Goal: Transaction & Acquisition: Purchase product/service

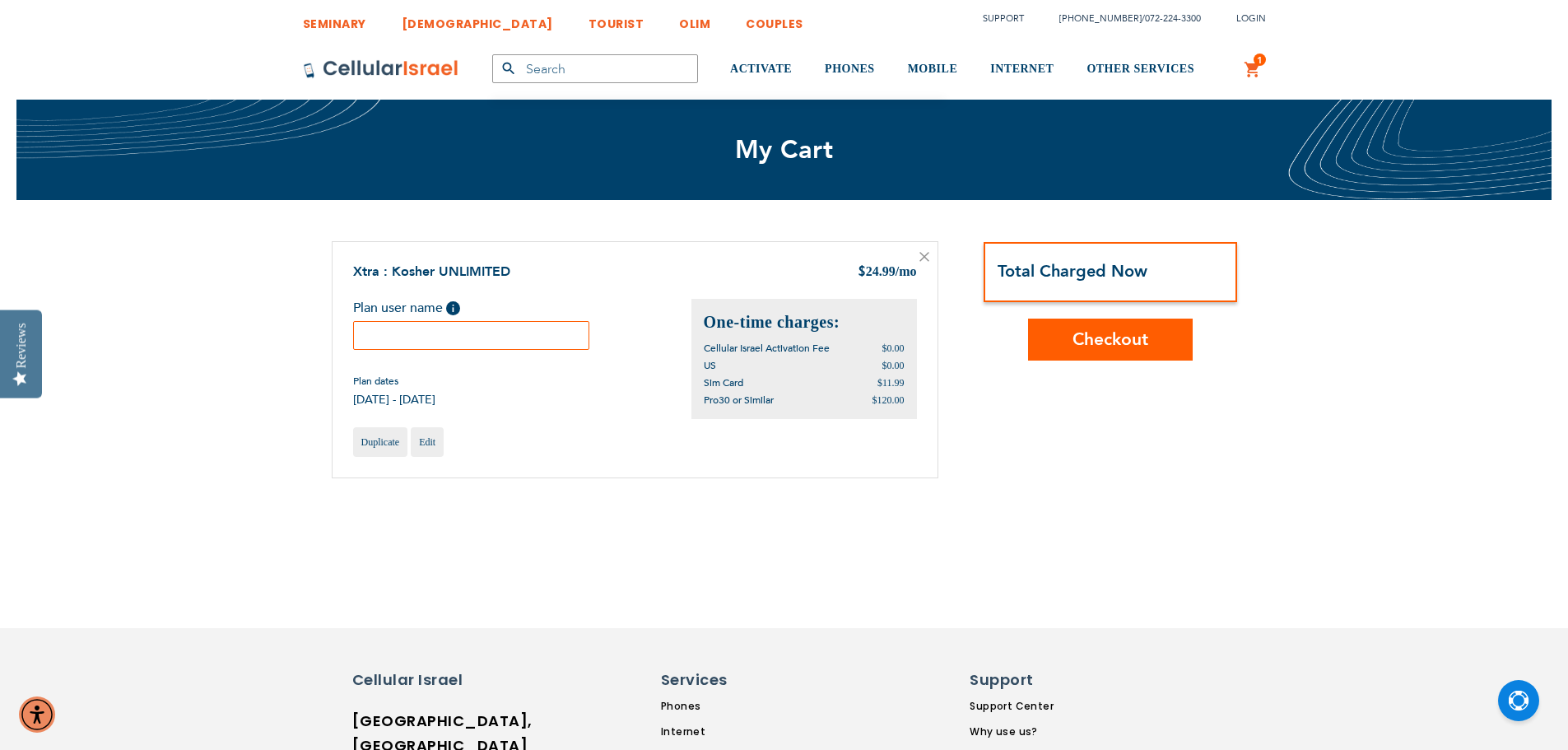
click at [434, 336] on input "text" at bounding box center [472, 335] width 237 height 29
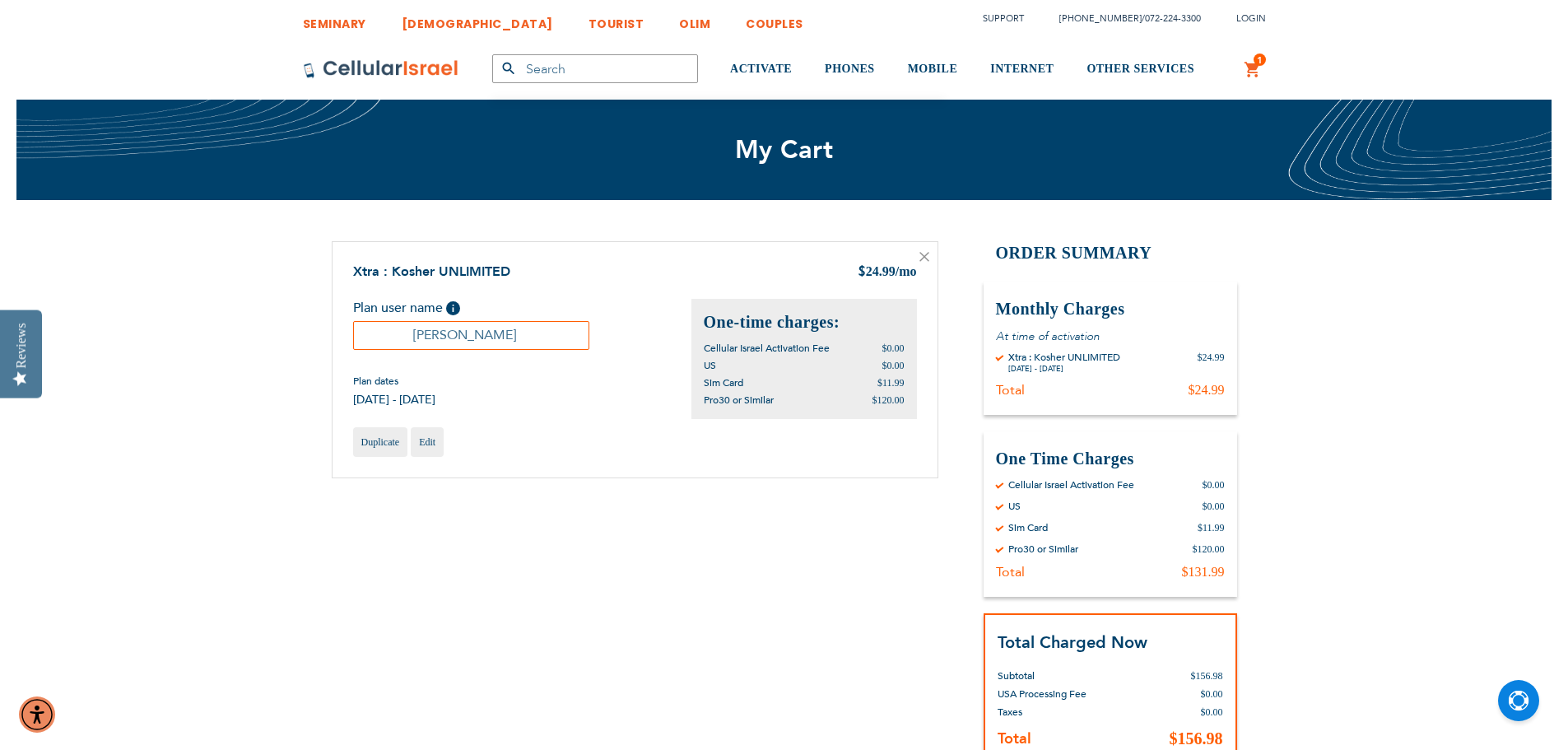
type input "Y"
type input "z"
type input "i"
click at [458, 338] on input "[PERSON_NAME]" at bounding box center [472, 335] width 237 height 29
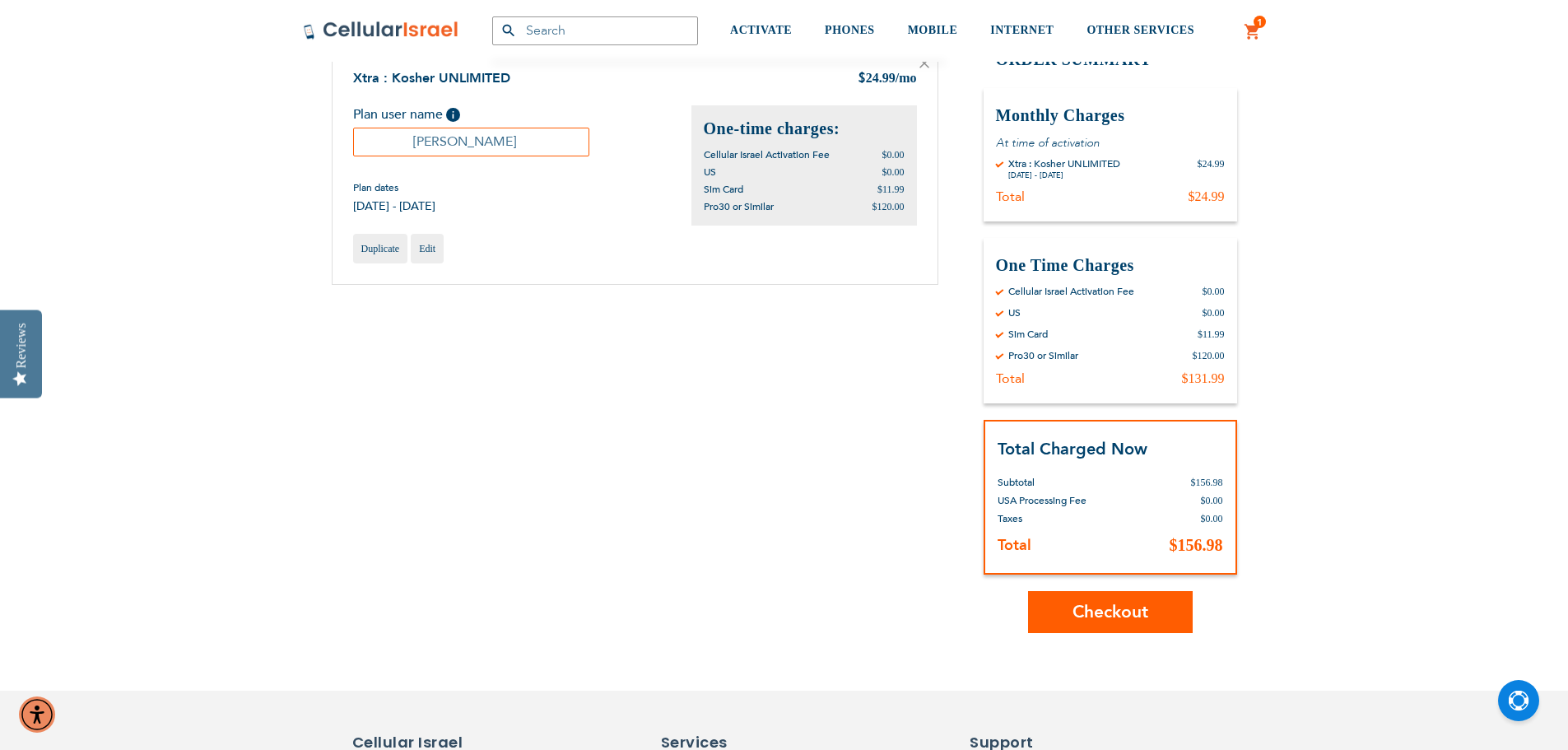
scroll to position [194, 0]
type input "[PERSON_NAME]"
click at [1098, 607] on span "Checkout" at bounding box center [1110, 611] width 76 height 24
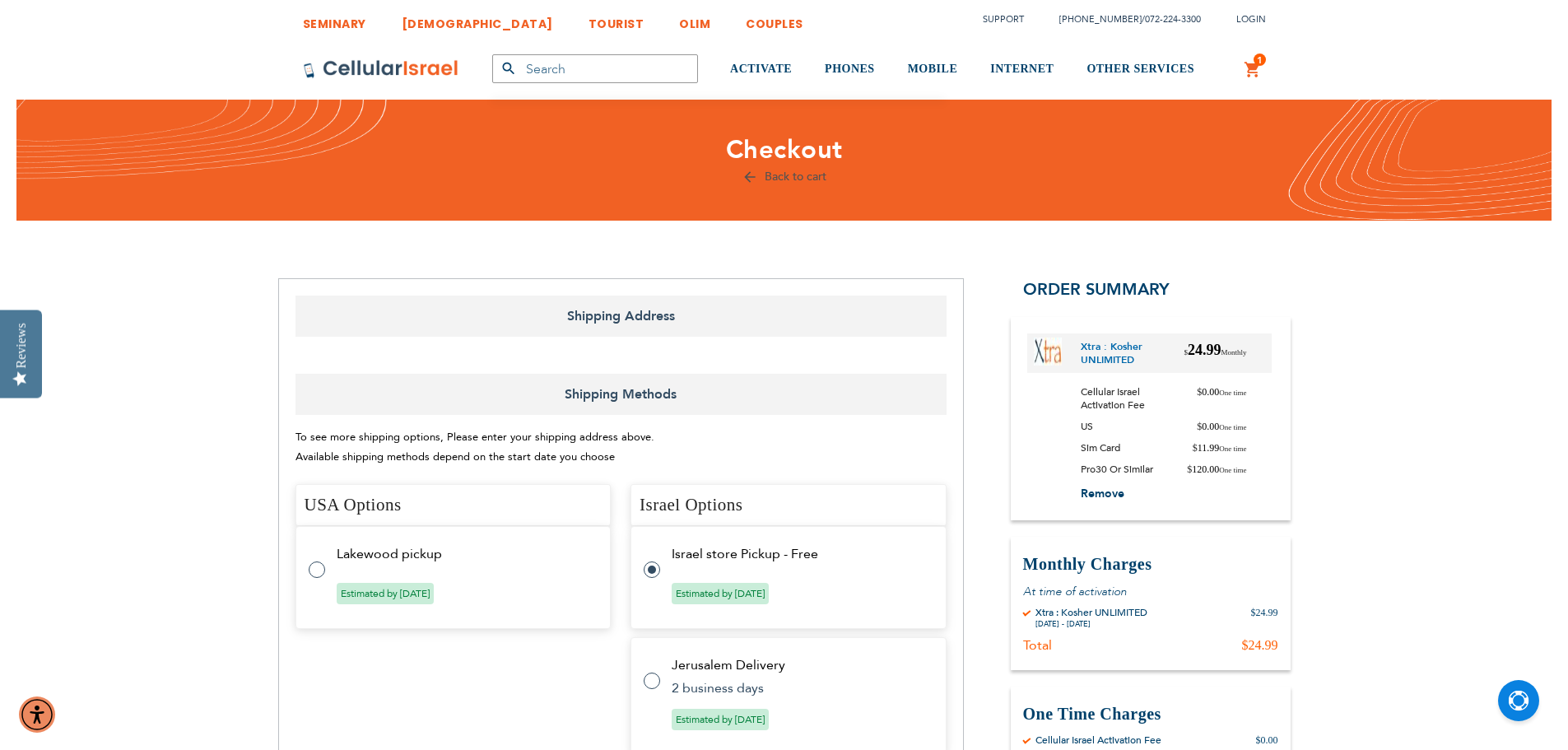
select select "US"
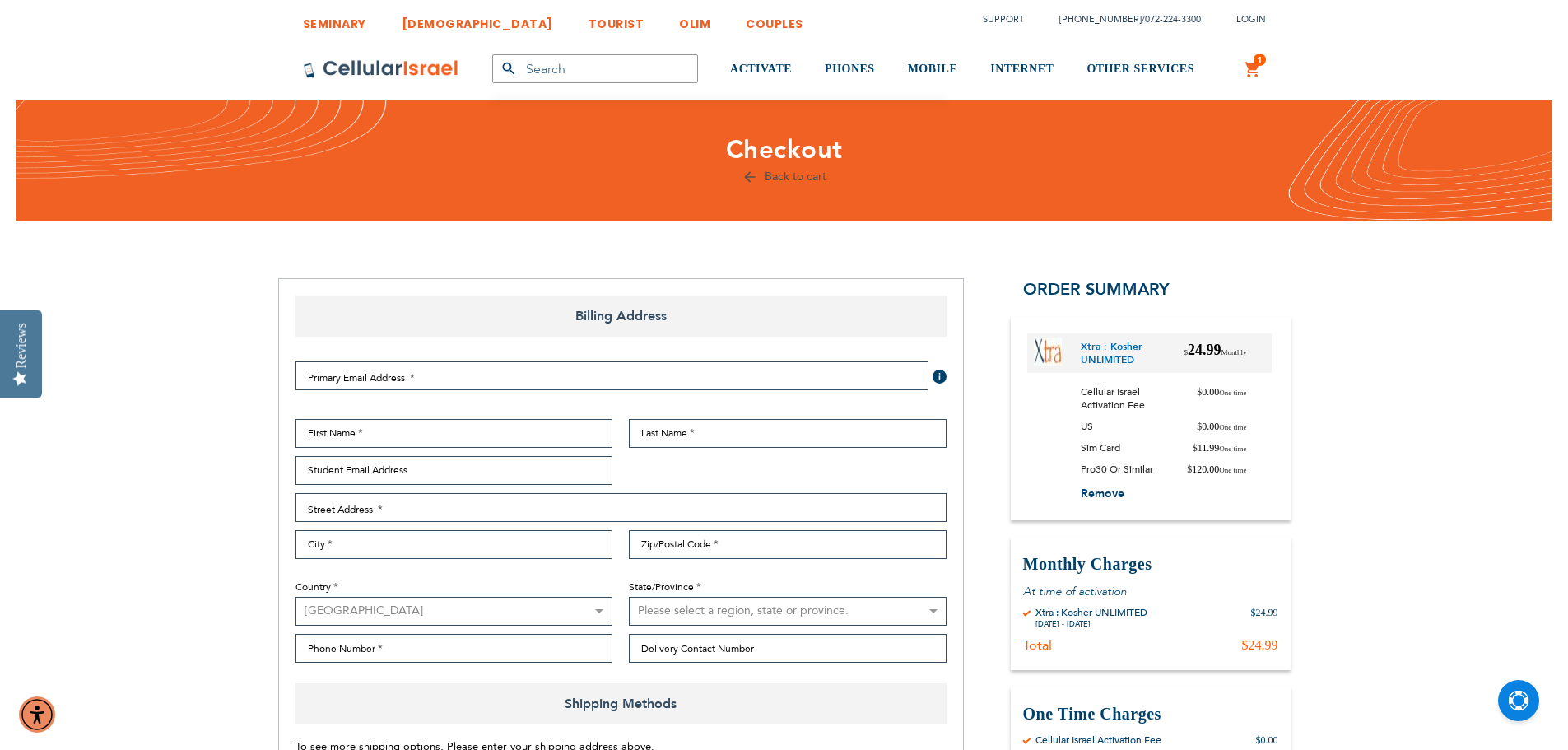
select select "US"
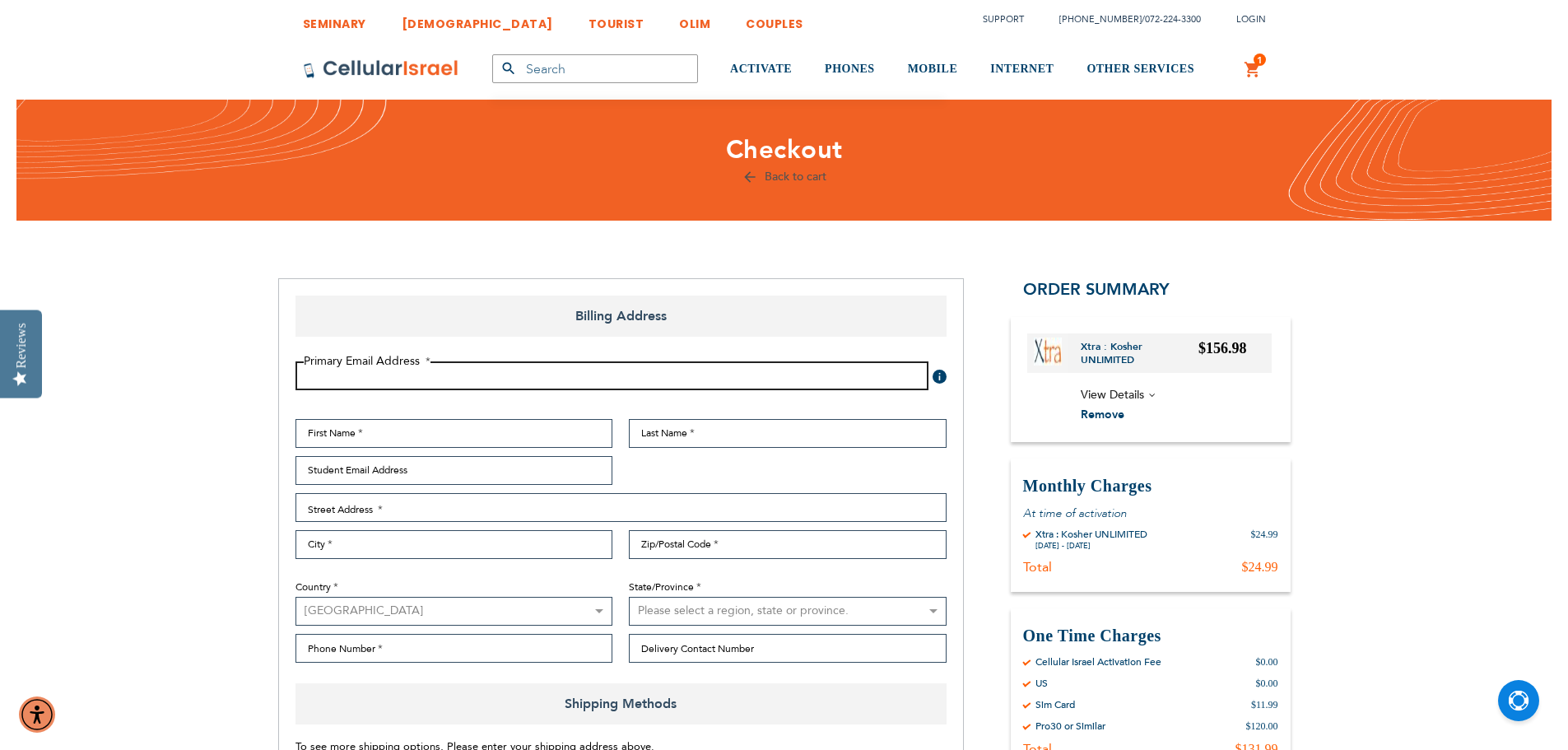
click at [363, 374] on input "Email Address" at bounding box center [612, 375] width 633 height 29
type input "spitzer1045@gmail.com"
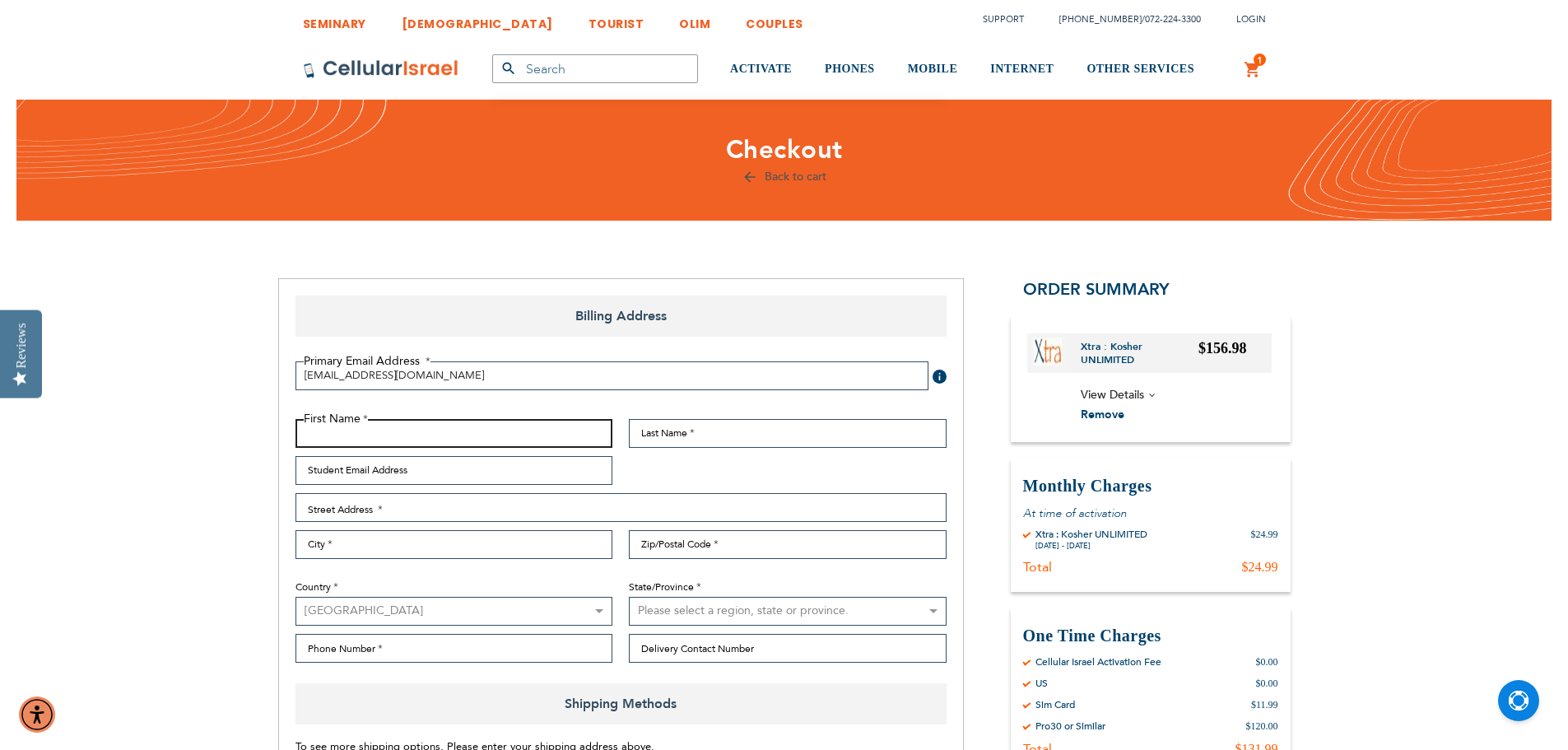
click at [391, 427] on input "First Name" at bounding box center [454, 433] width 318 height 29
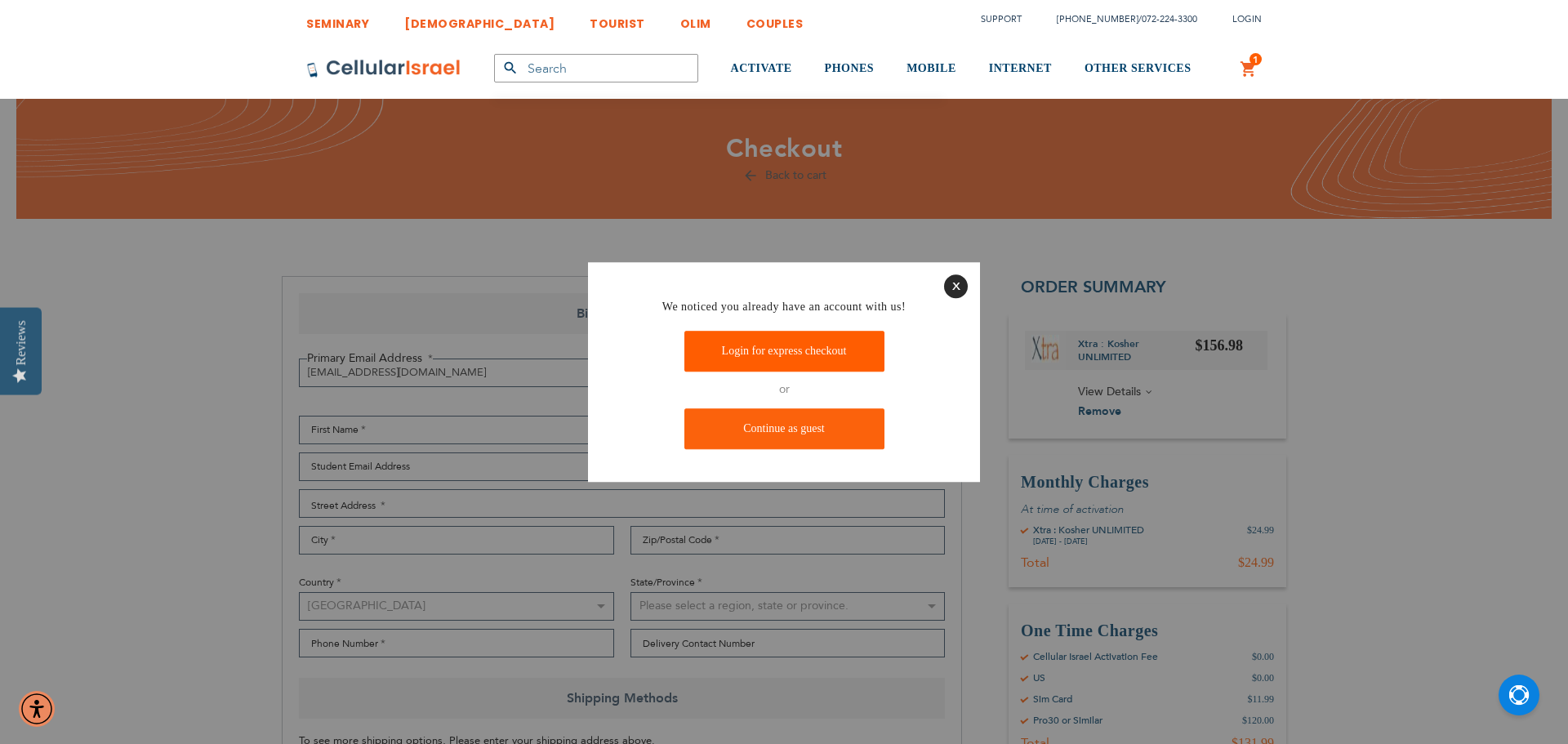
click at [783, 350] on link "Login for express checkout" at bounding box center [784, 351] width 200 height 41
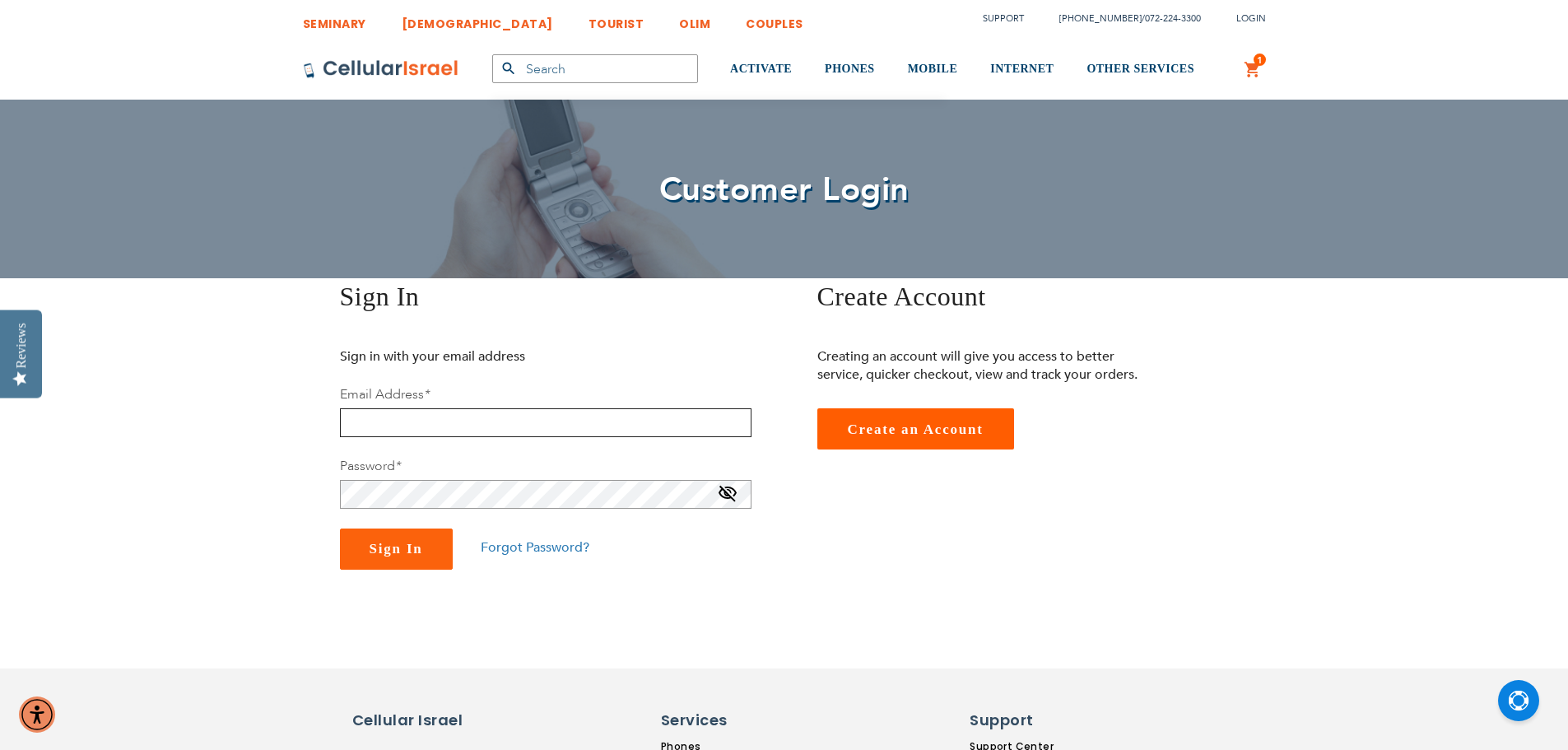
click at [532, 418] on input "email" at bounding box center [546, 423] width 412 height 29
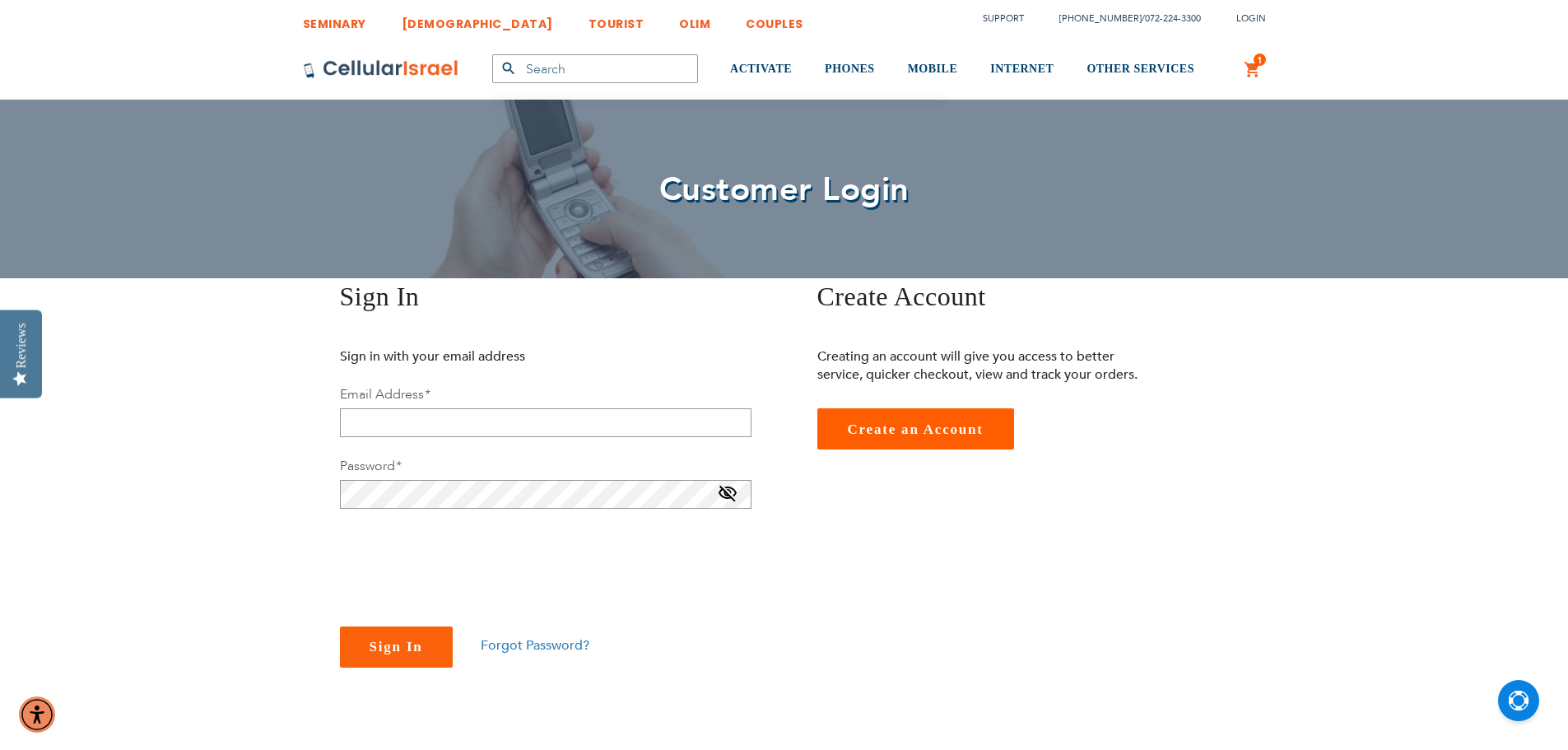
checkbox input "true"
click at [412, 414] on input "email" at bounding box center [546, 423] width 412 height 29
type input "spitzer1045@gmail.com"
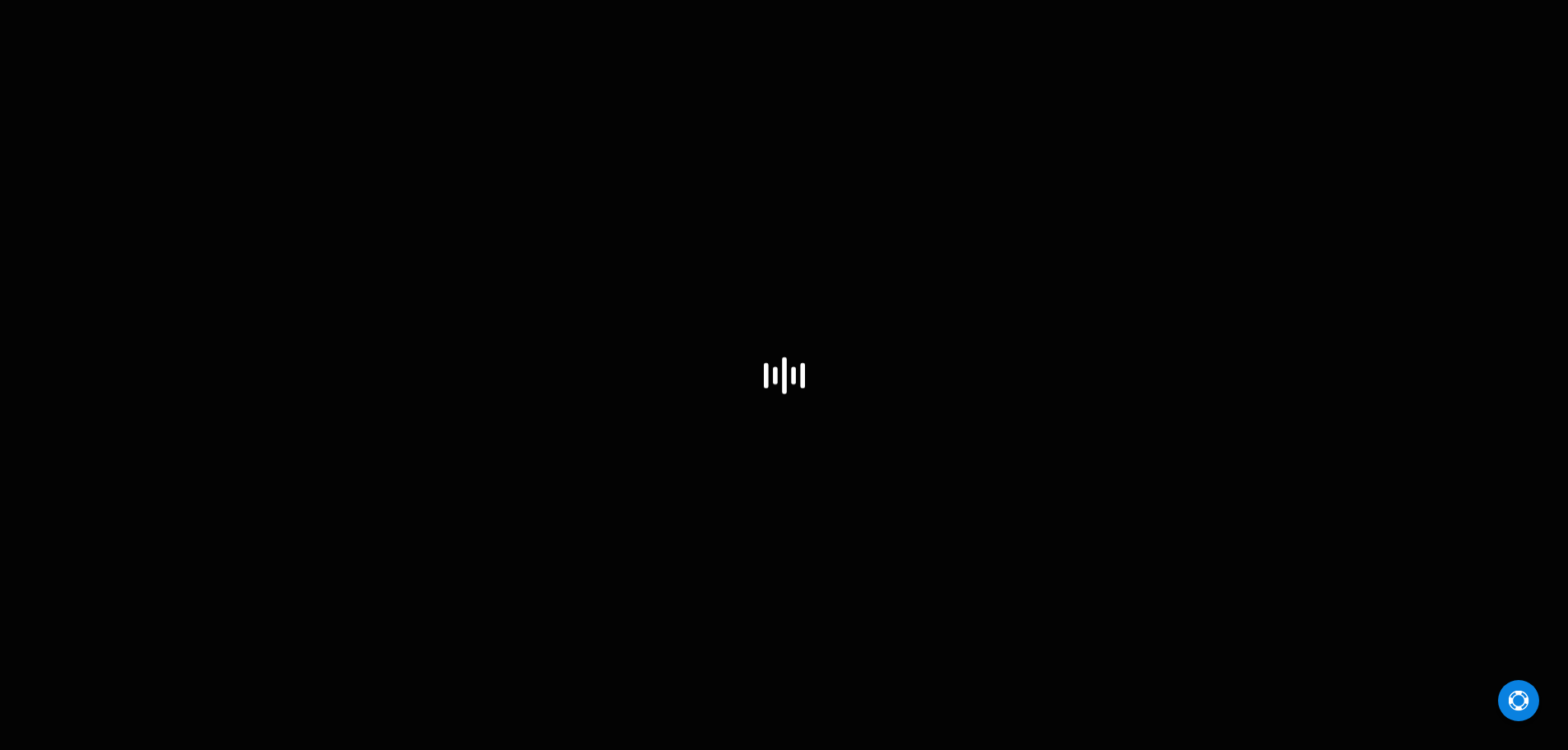
select select "US"
checkbox input "false"
select select "US"
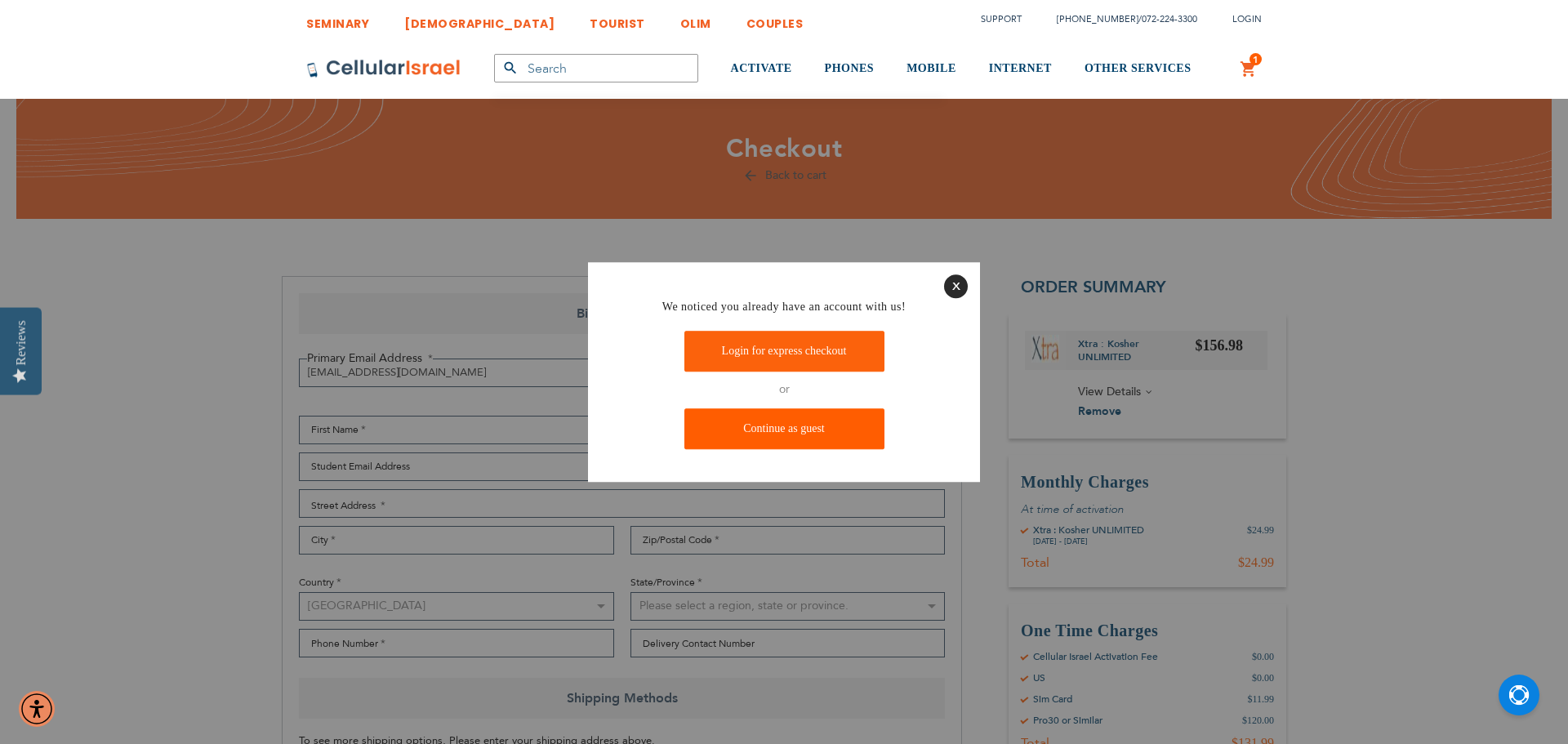
click at [789, 431] on link "Continue as guest" at bounding box center [784, 429] width 200 height 41
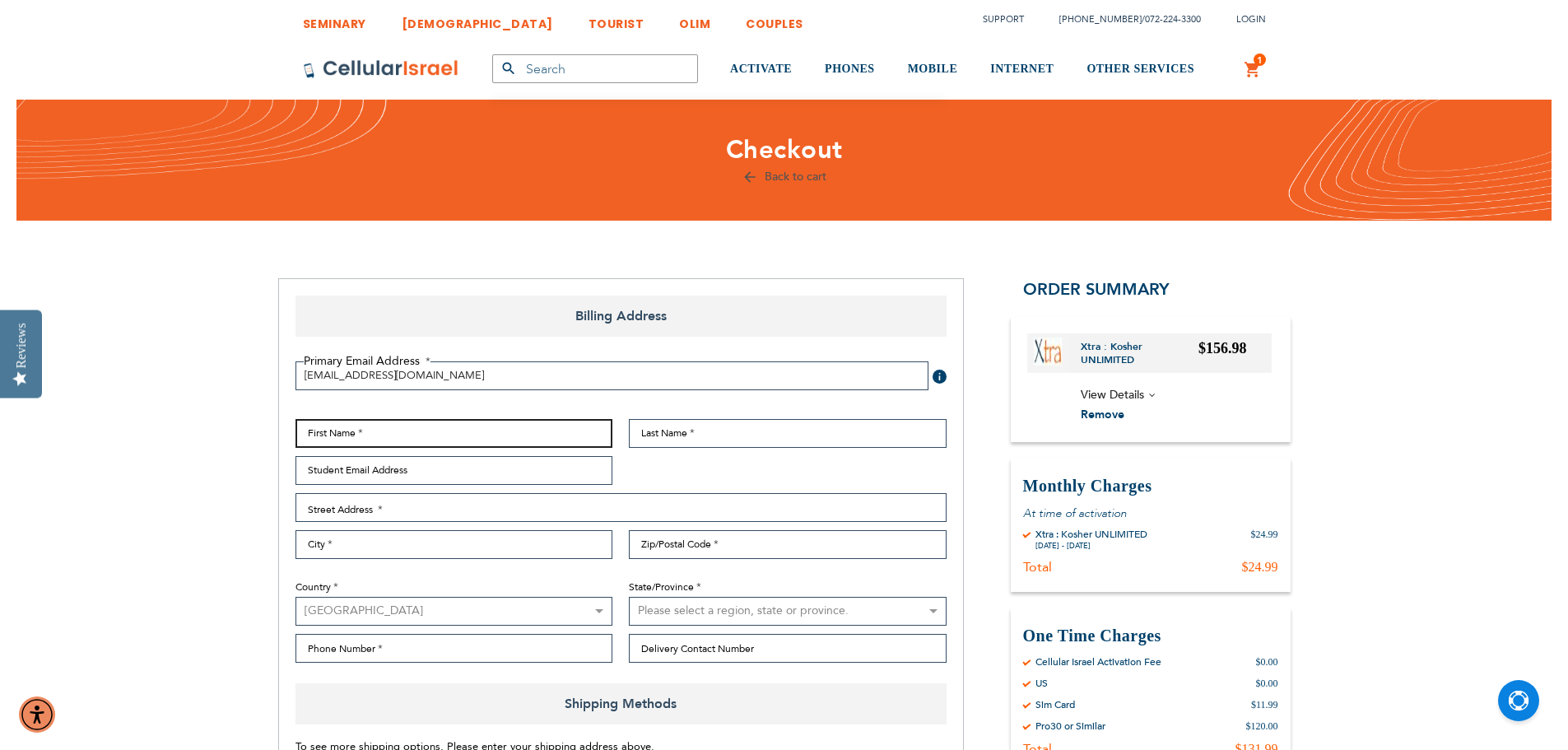
click at [444, 434] on input "First Name" at bounding box center [454, 433] width 318 height 29
type input "Judy"
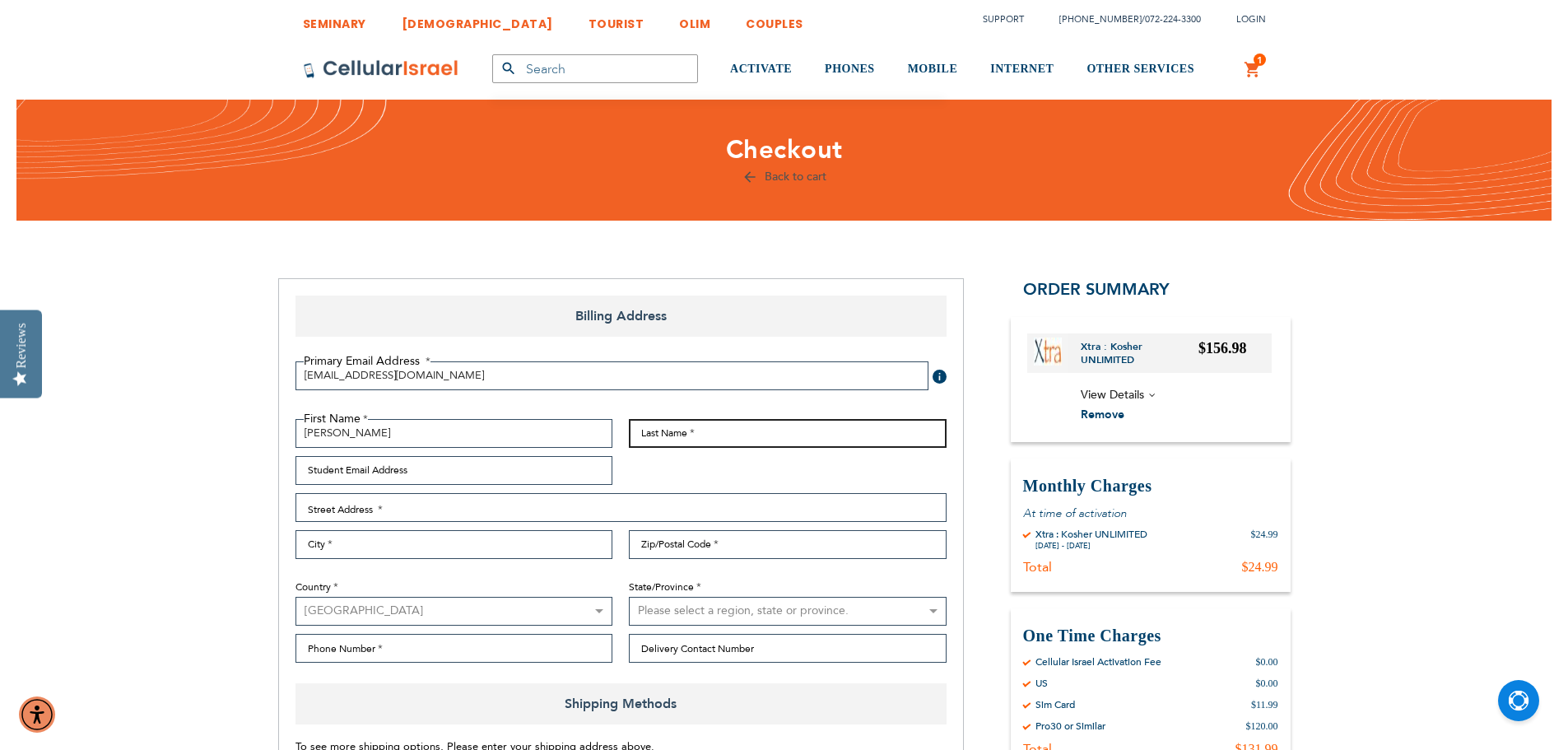
type input "[PERSON_NAME]"
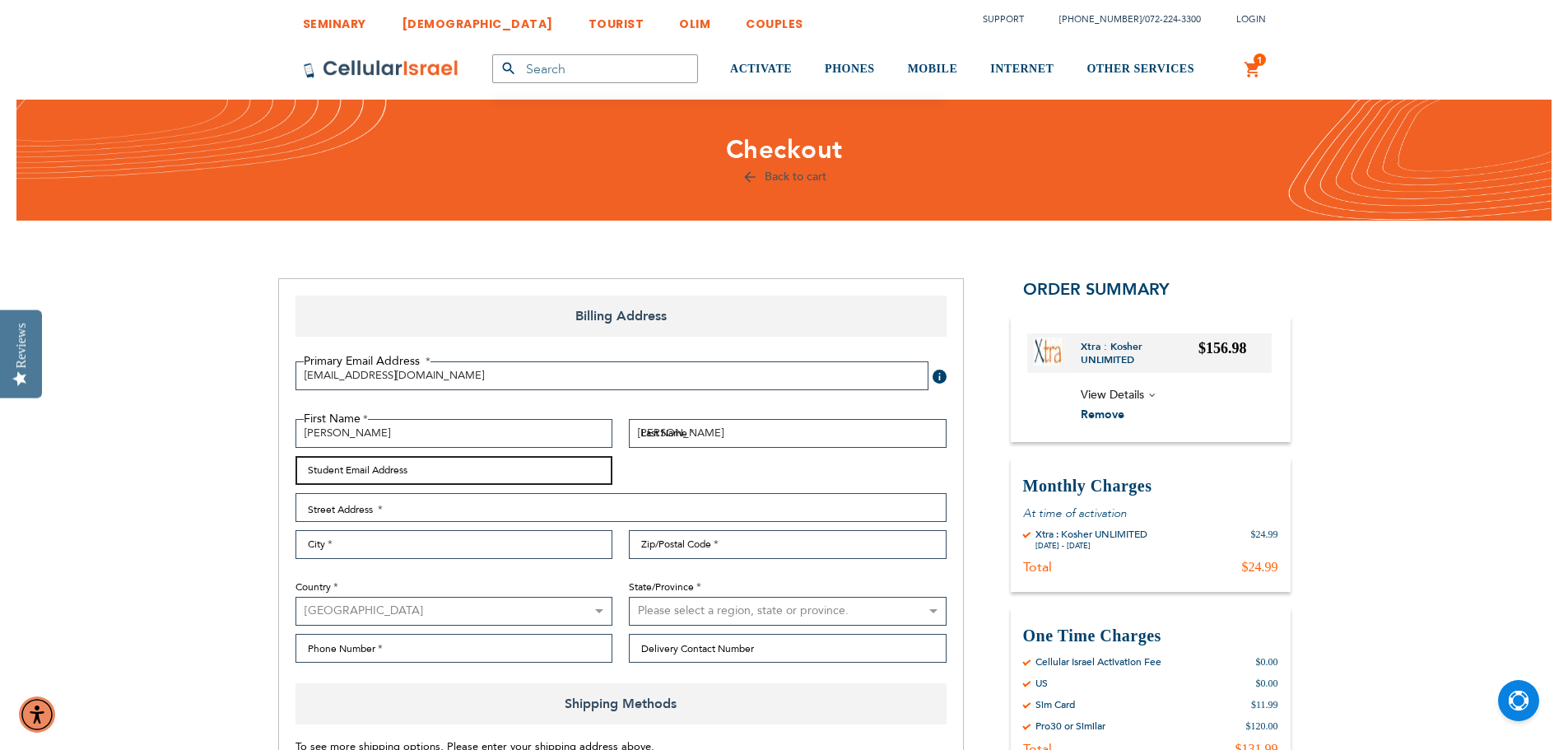
type input "spitzer1045@gmail.com"
type input "1134 57th Street"
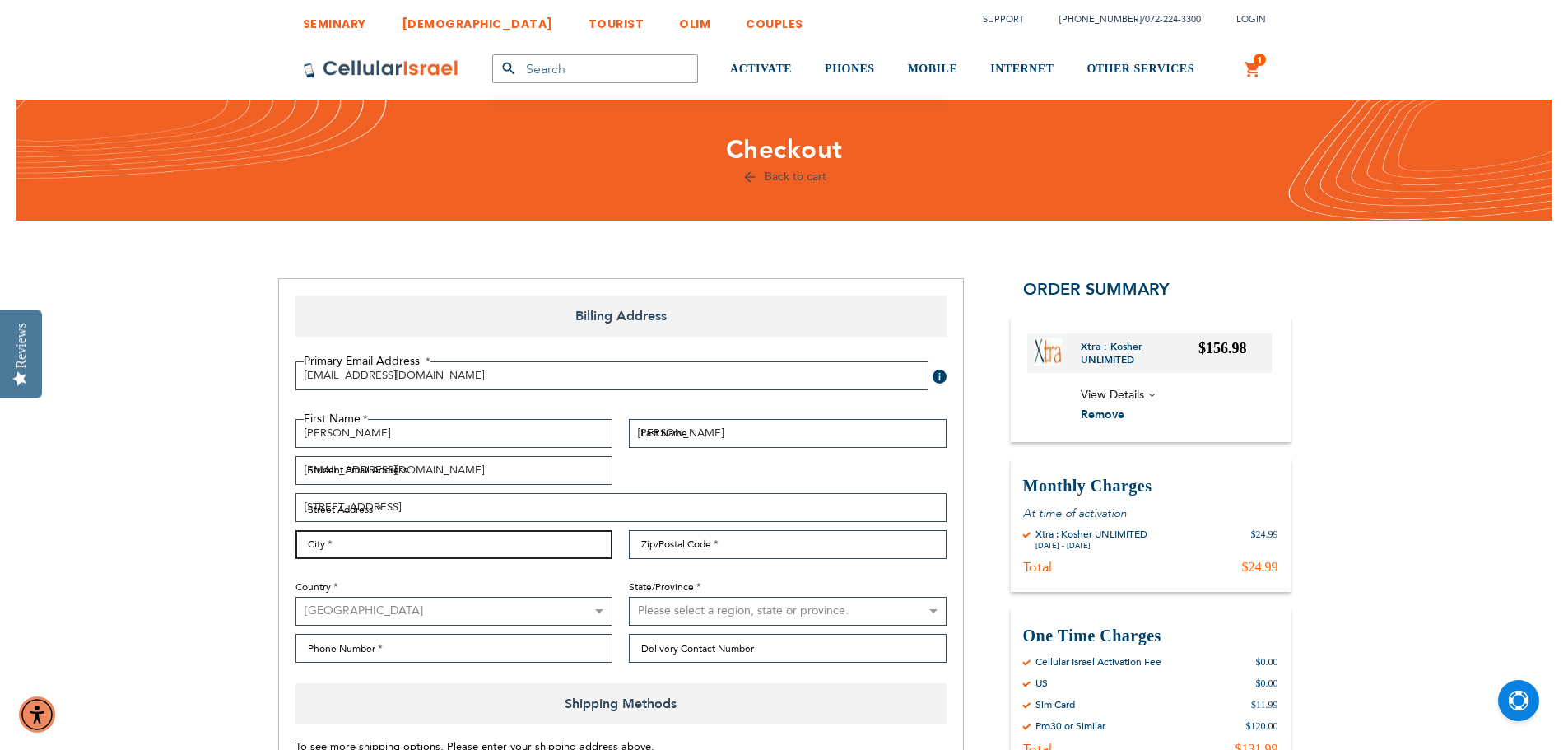
type input "Brooklyn"
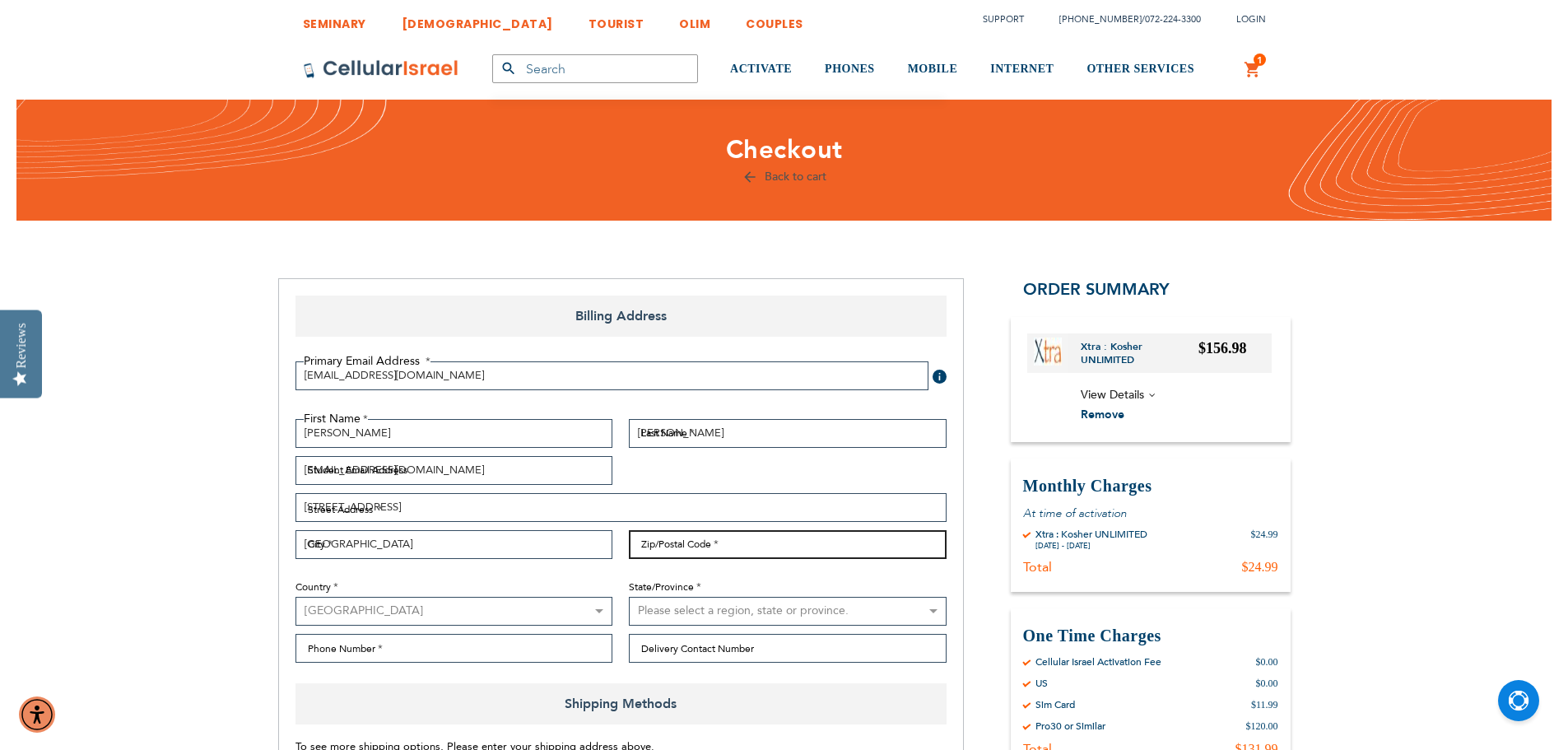
type input "11219-4521"
select select "43"
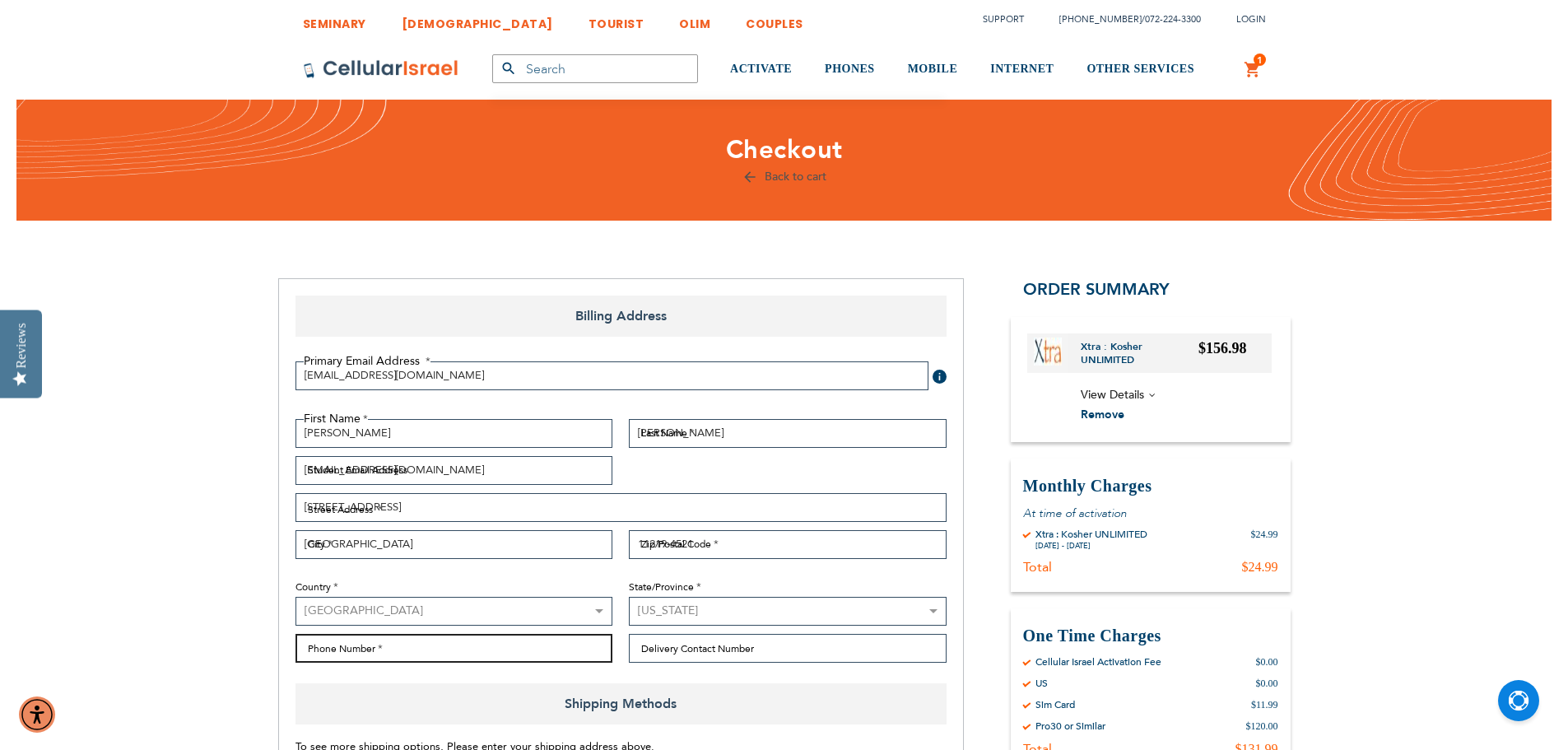
type input "7188875290"
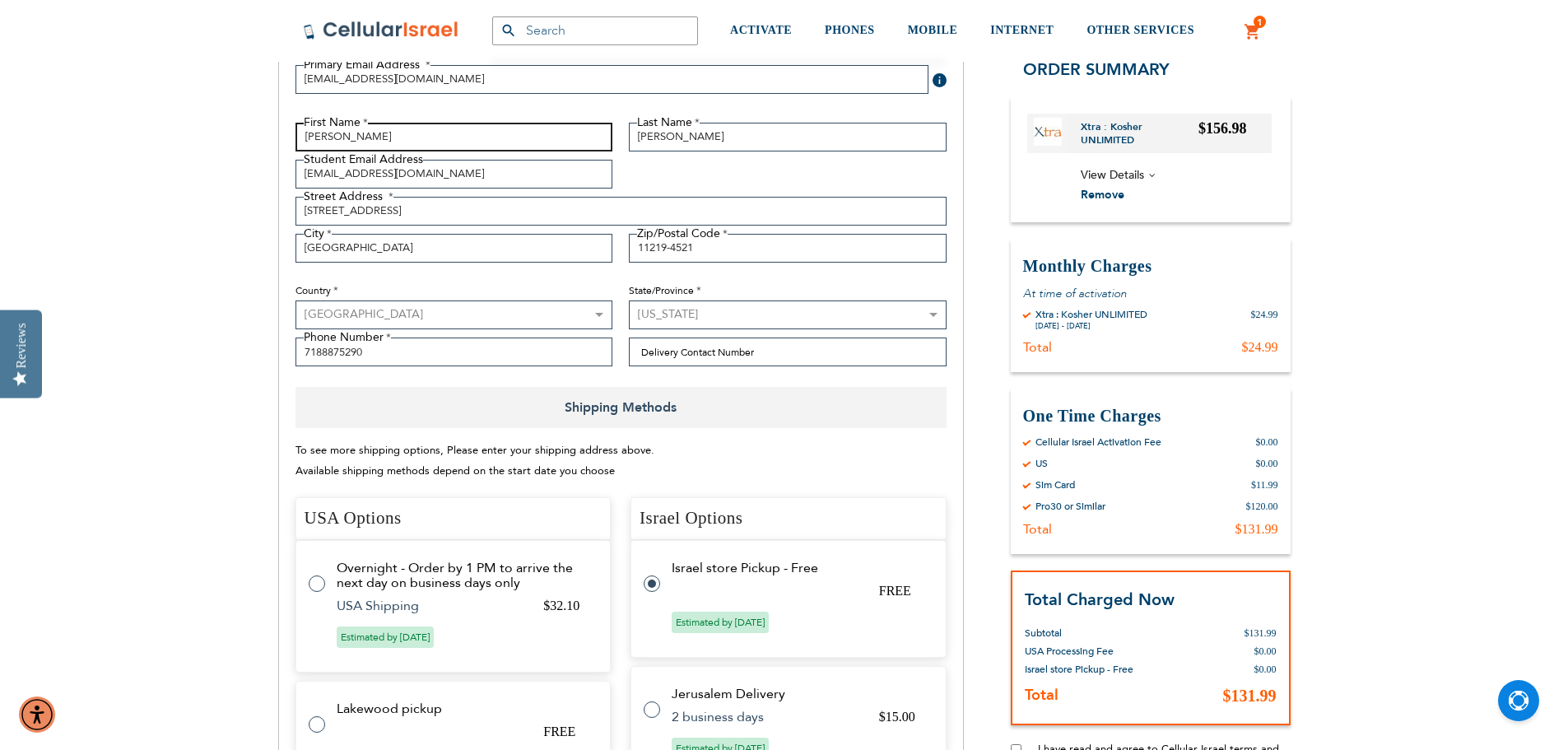
scroll to position [292, 0]
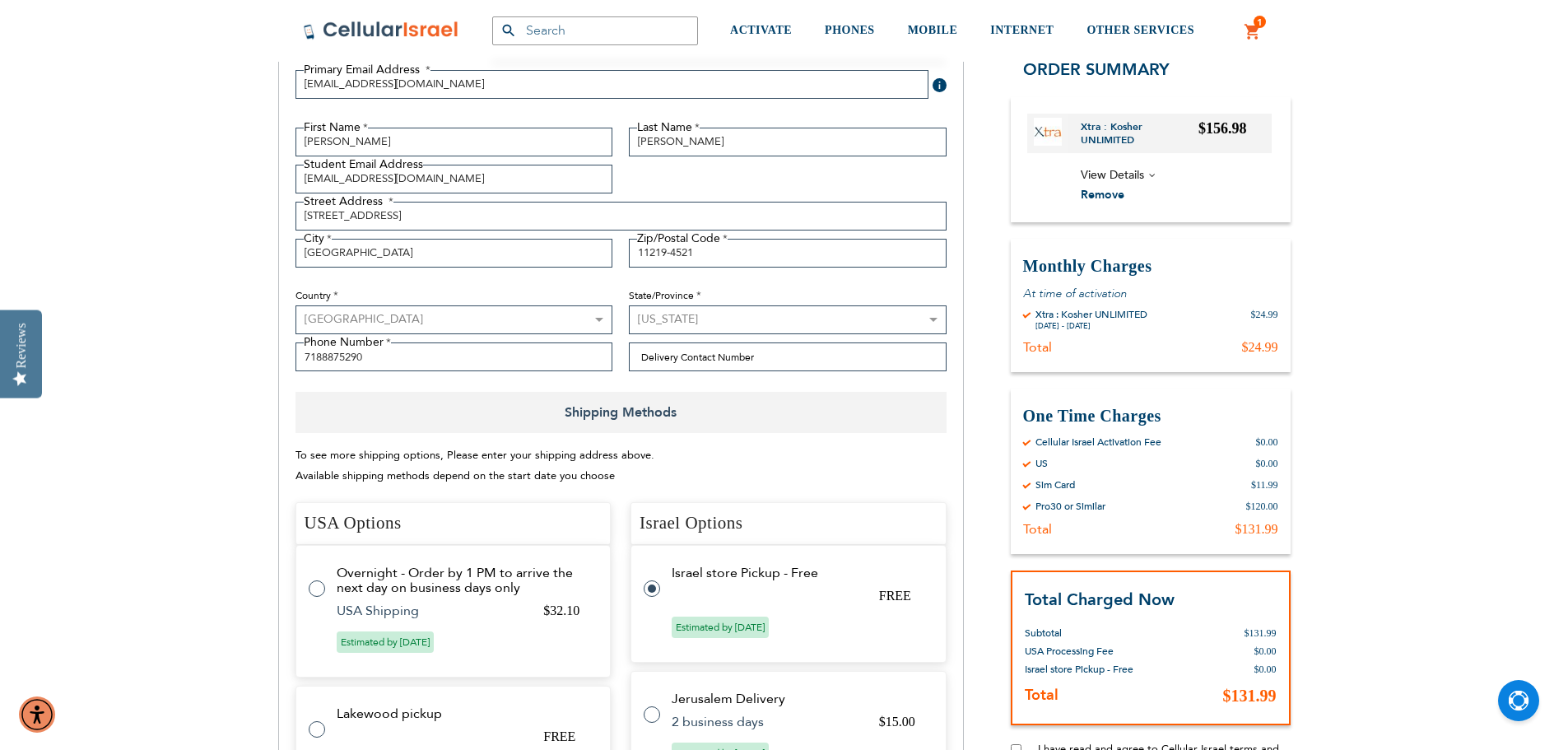
click at [318, 579] on label at bounding box center [325, 579] width 33 height 0
radio input "true"
radio input "false"
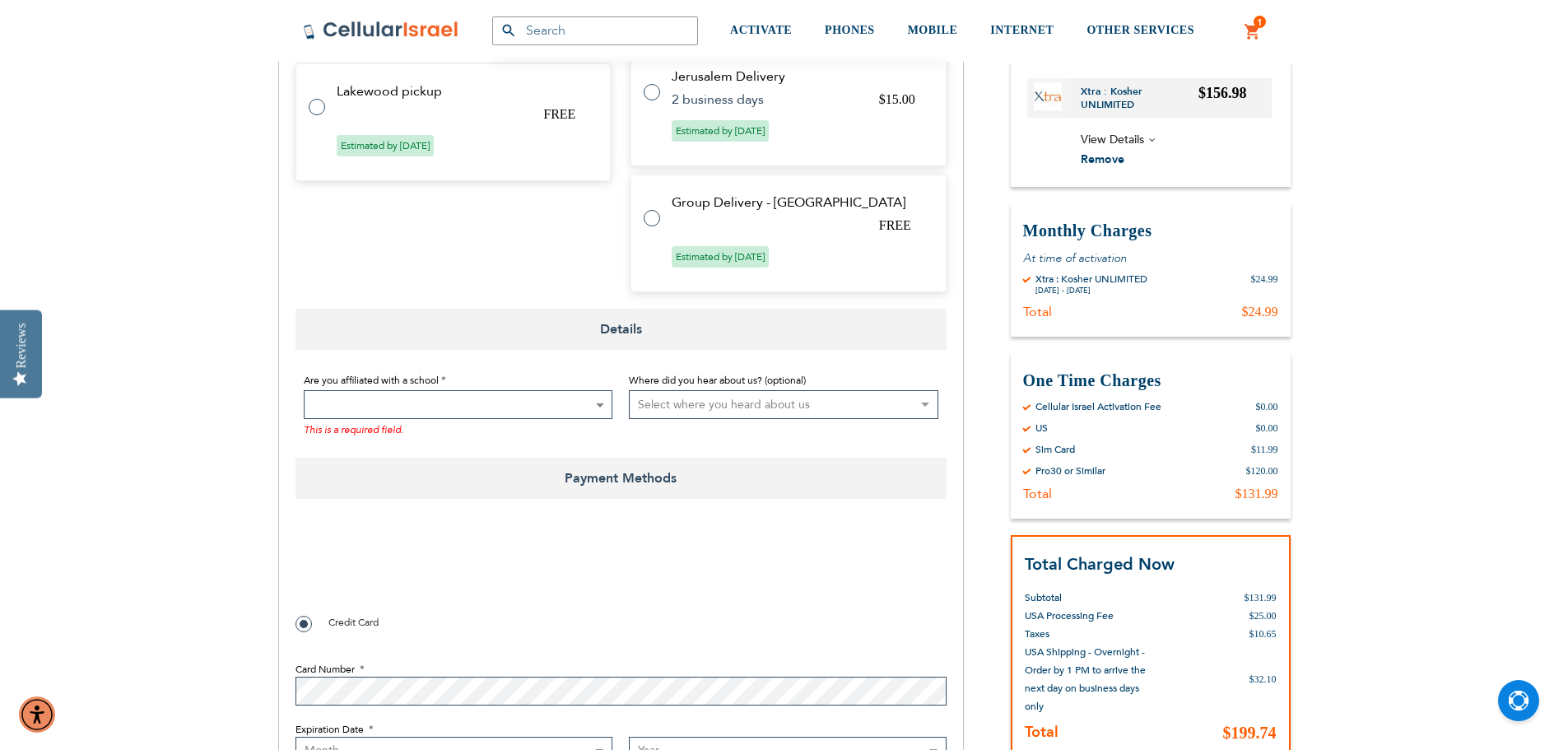
scroll to position [981, 0]
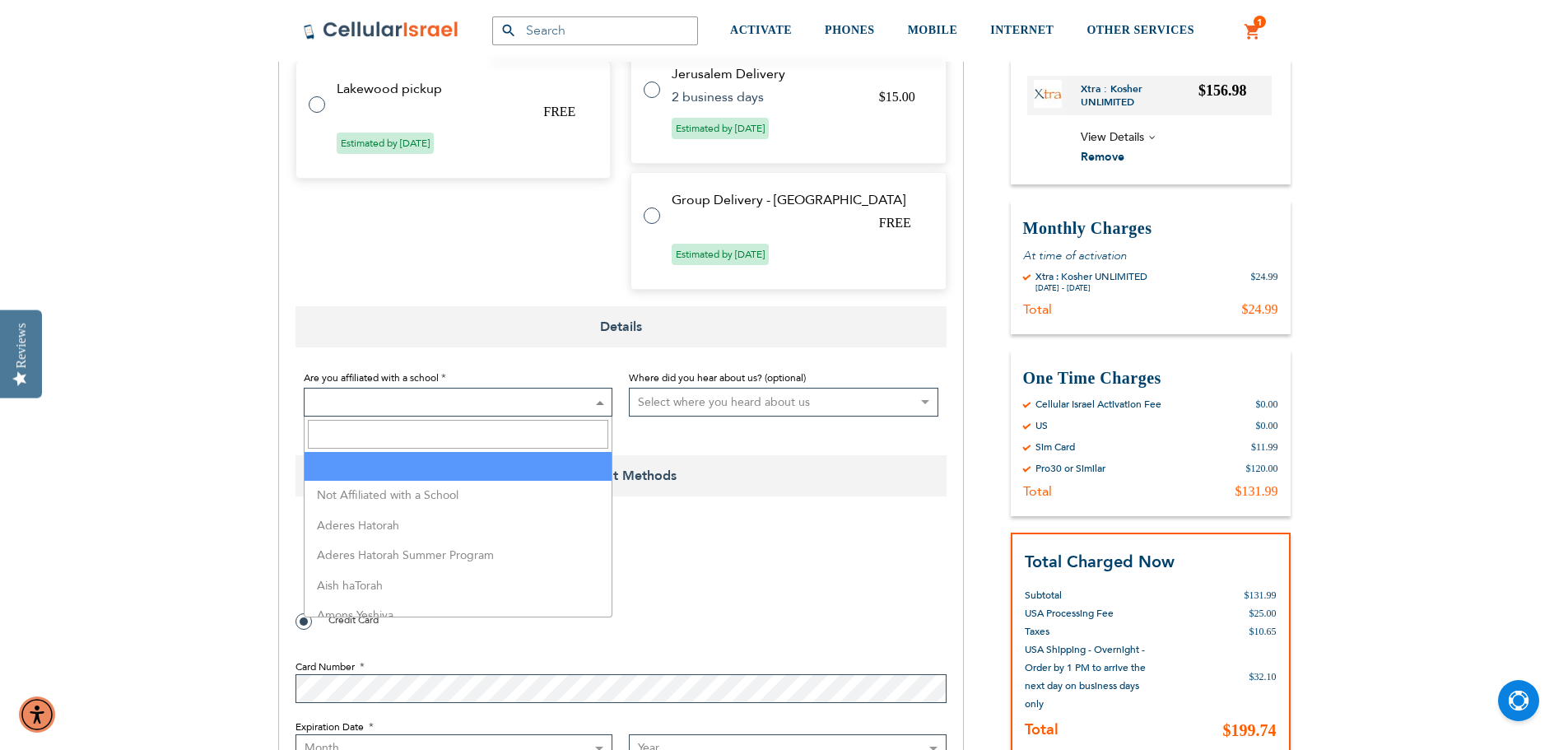
click at [402, 401] on span at bounding box center [459, 402] width 310 height 29
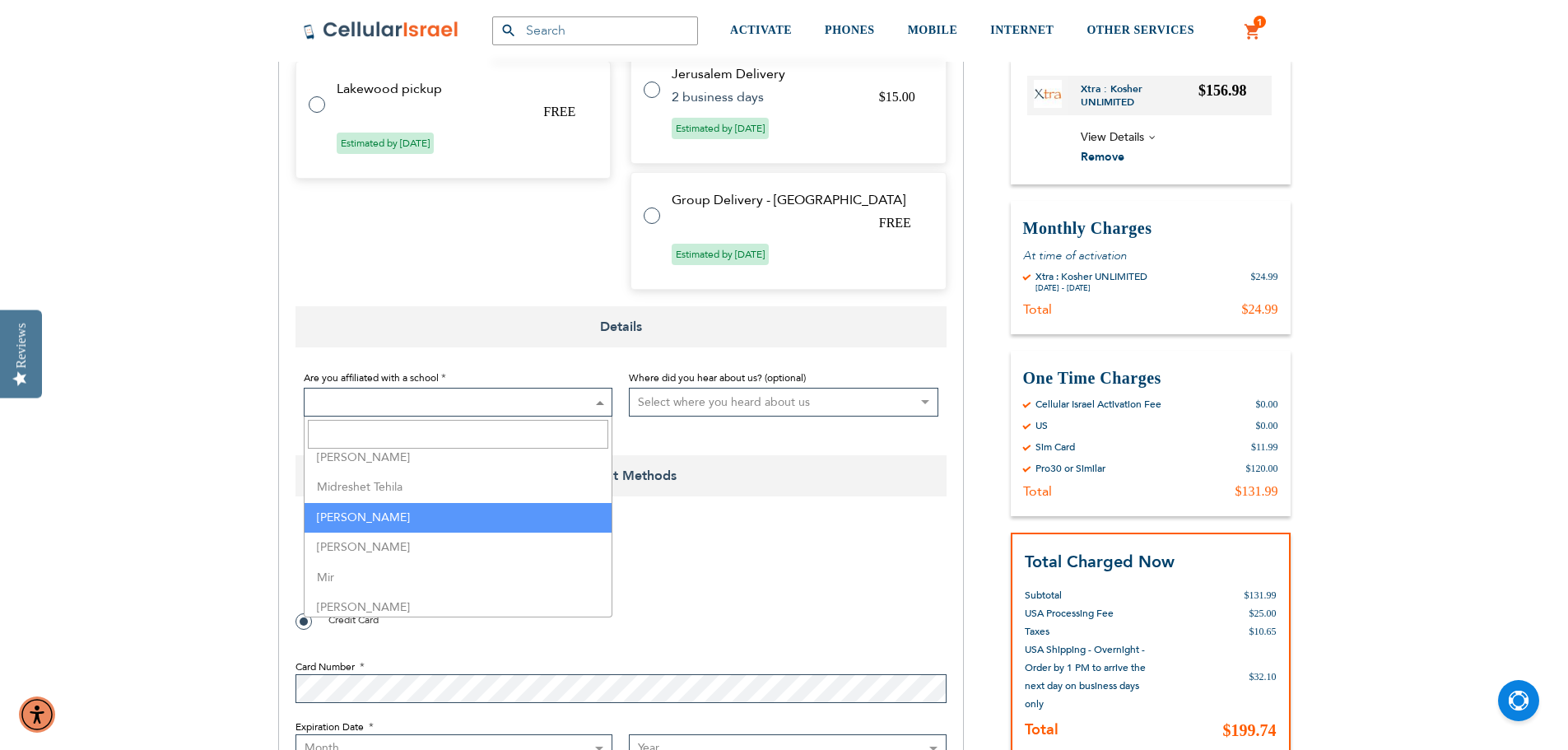
scroll to position [2764, 0]
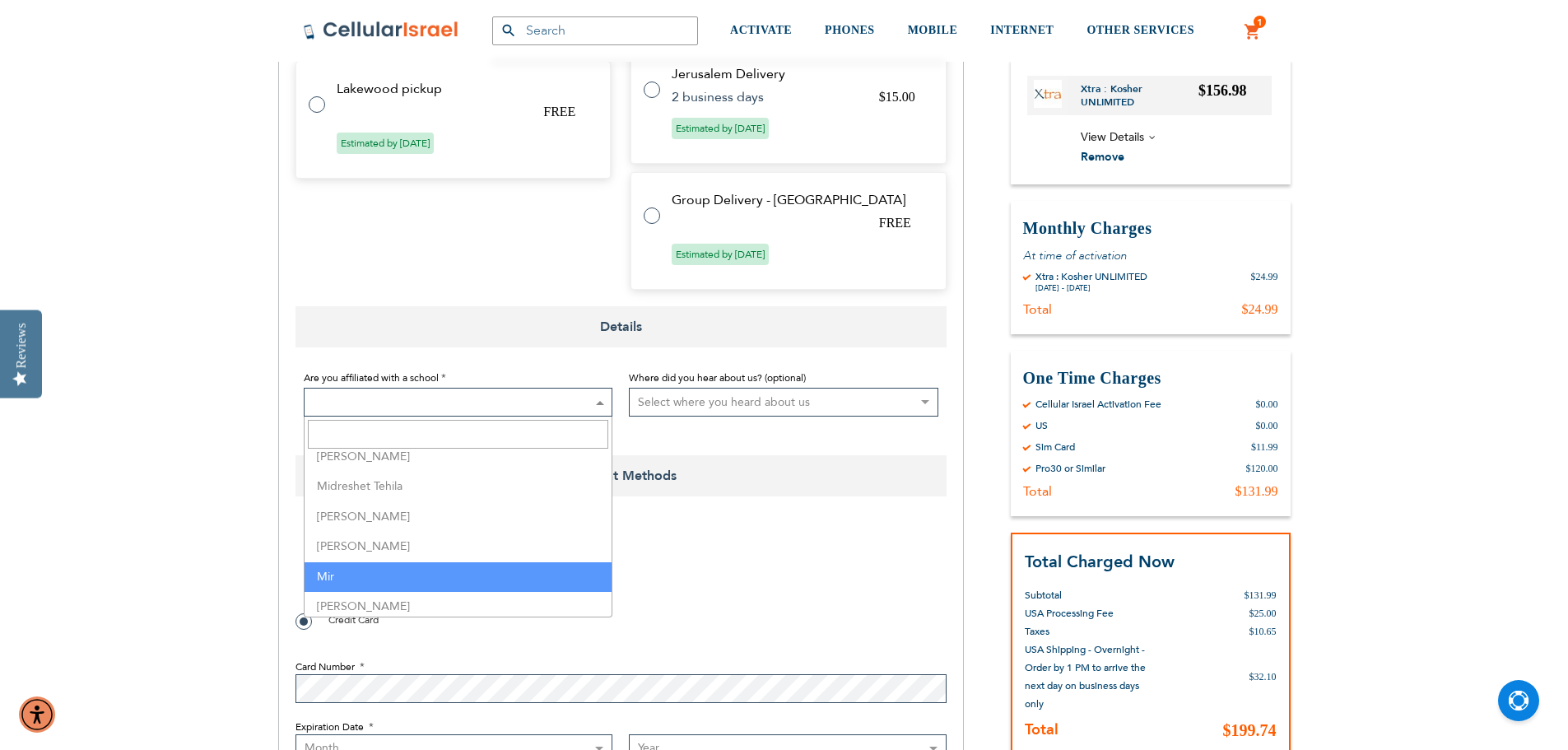
select select "114"
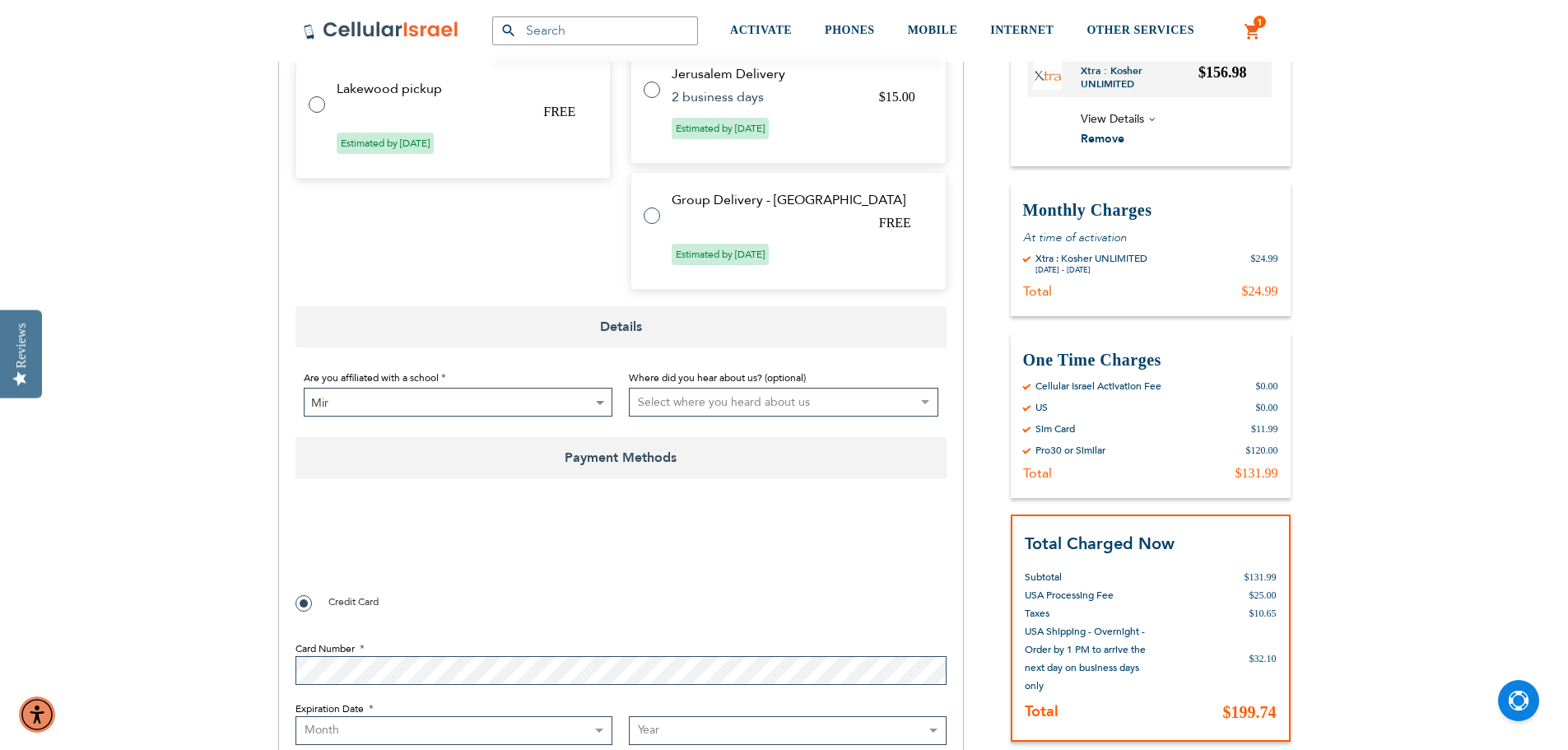
click at [439, 400] on span "Mir" at bounding box center [458, 403] width 308 height 29
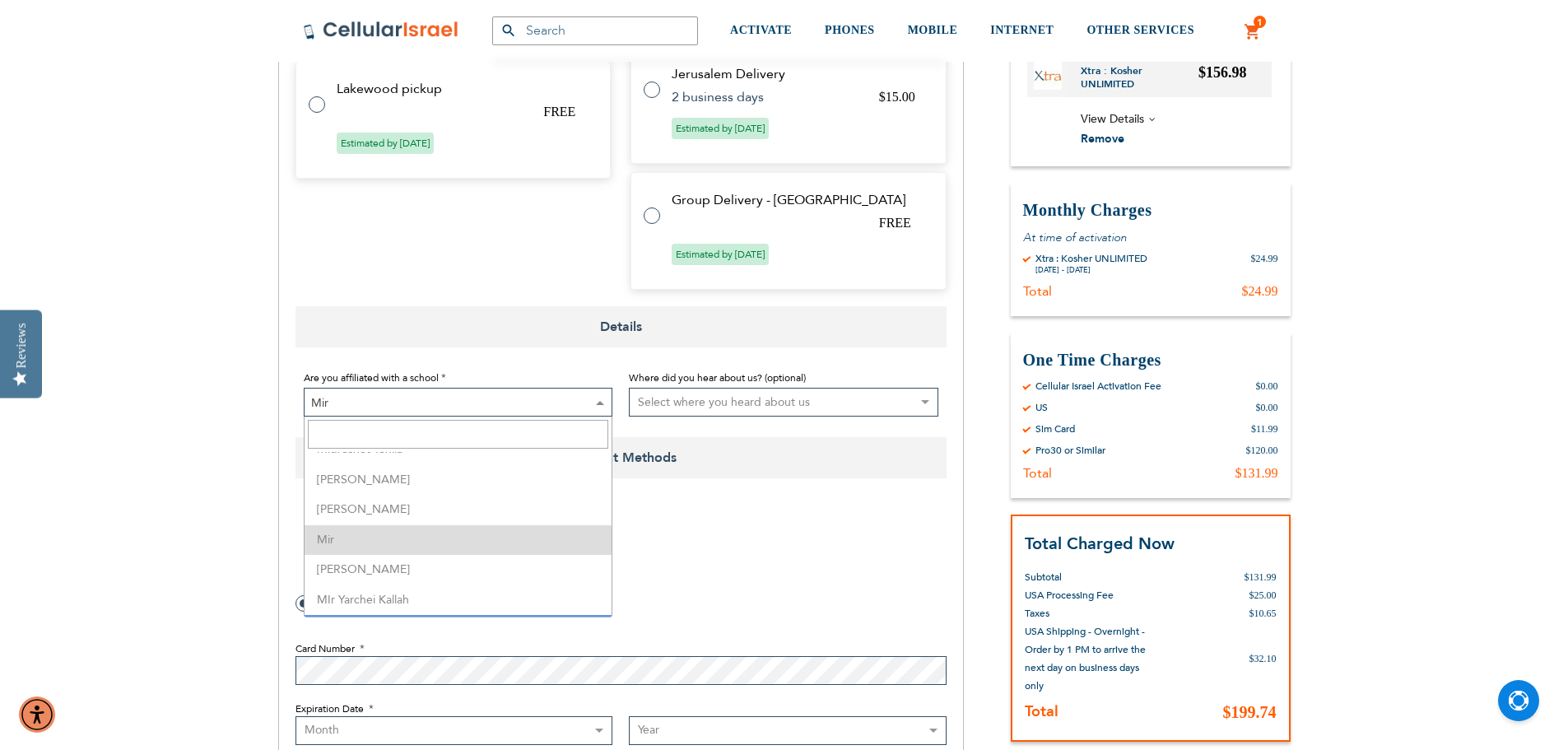
scroll to position [2780, 0]
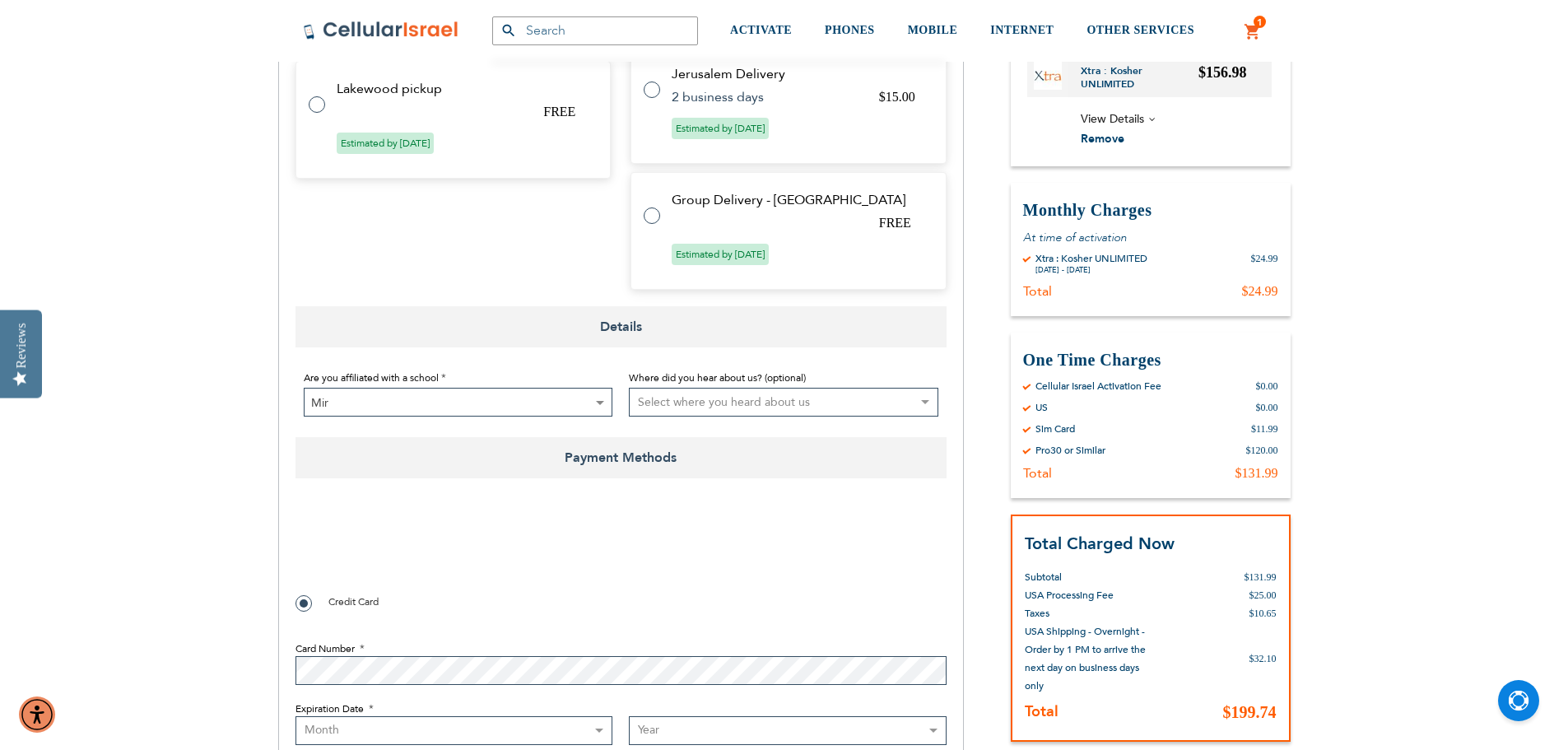
click at [700, 400] on select "Select where you heard about us Existing Customer Friend Other School/Group BP …" at bounding box center [784, 402] width 310 height 29
select select "25"
click at [629, 388] on select "Select where you heard about us Existing Customer Friend Other School/Group BP …" at bounding box center [784, 402] width 310 height 29
checkbox input "true"
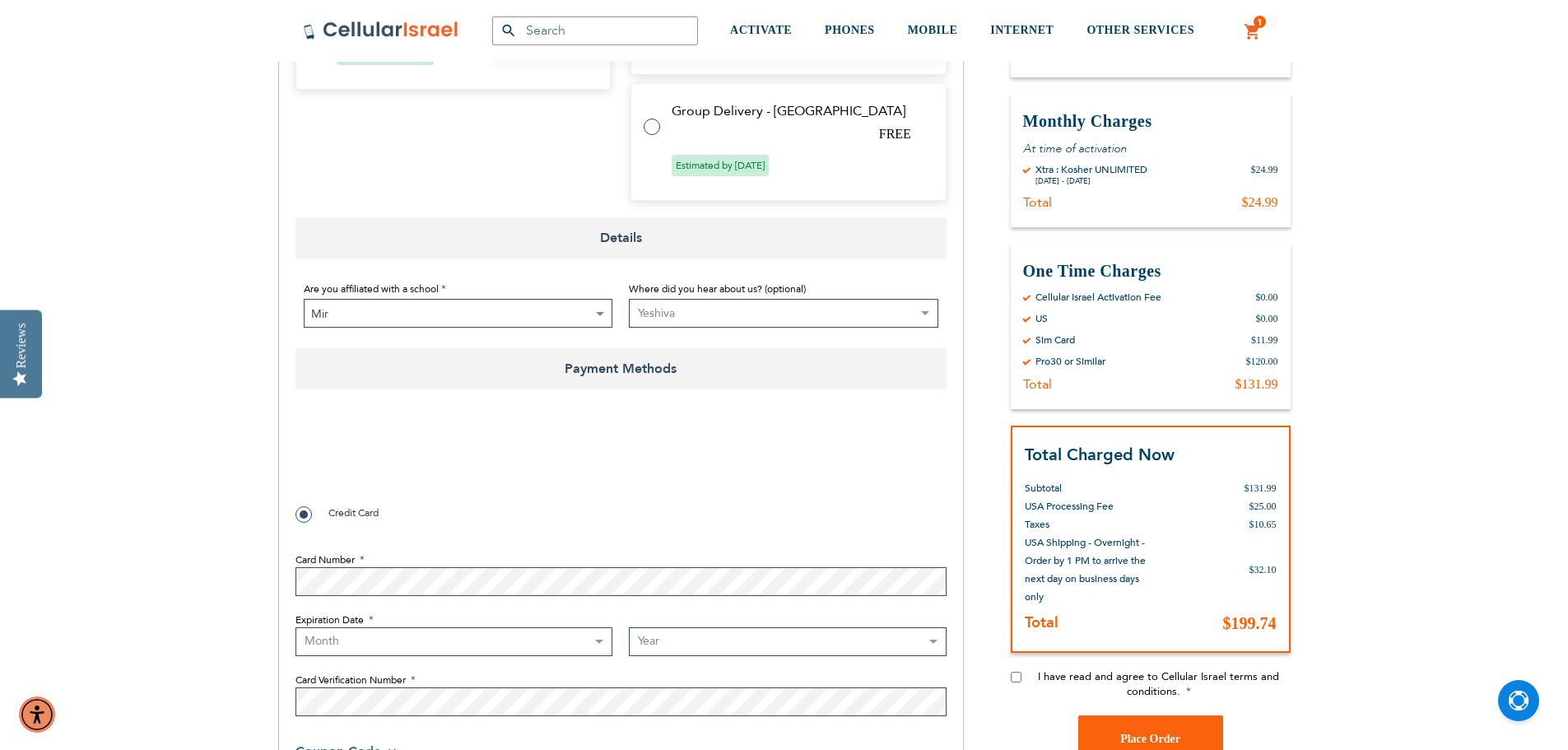
scroll to position [1084, 0]
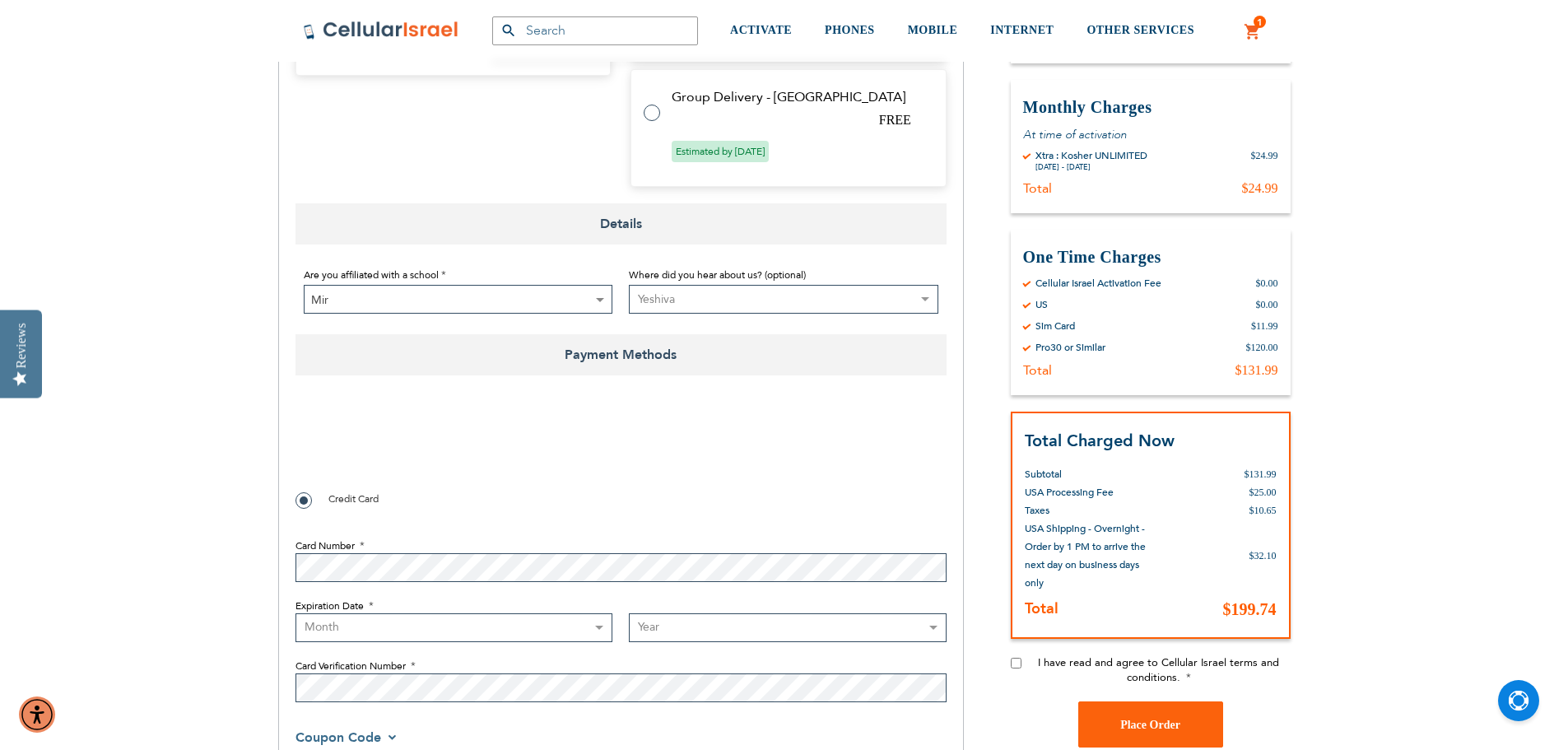
select select "3"
select select "2029"
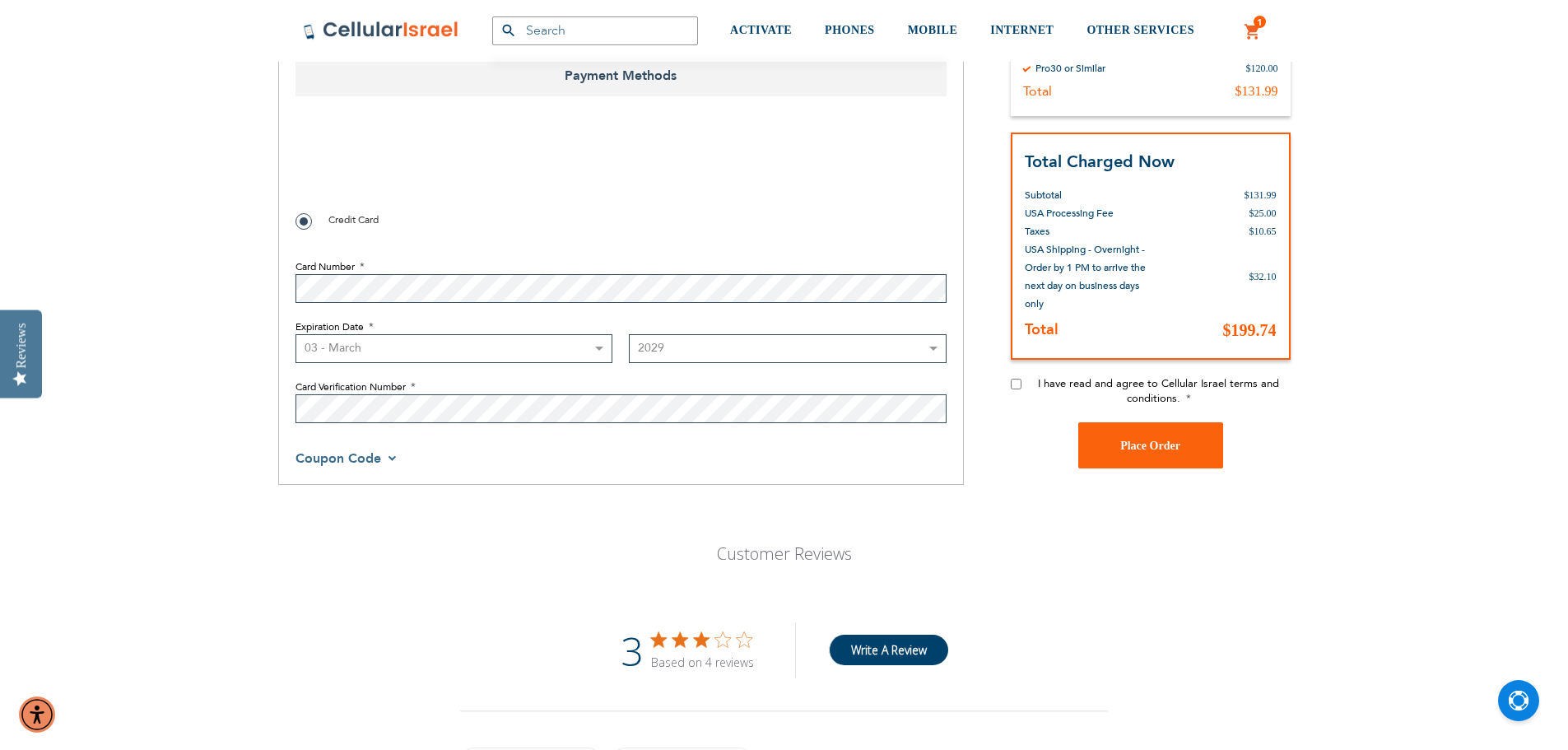
scroll to position [1367, 0]
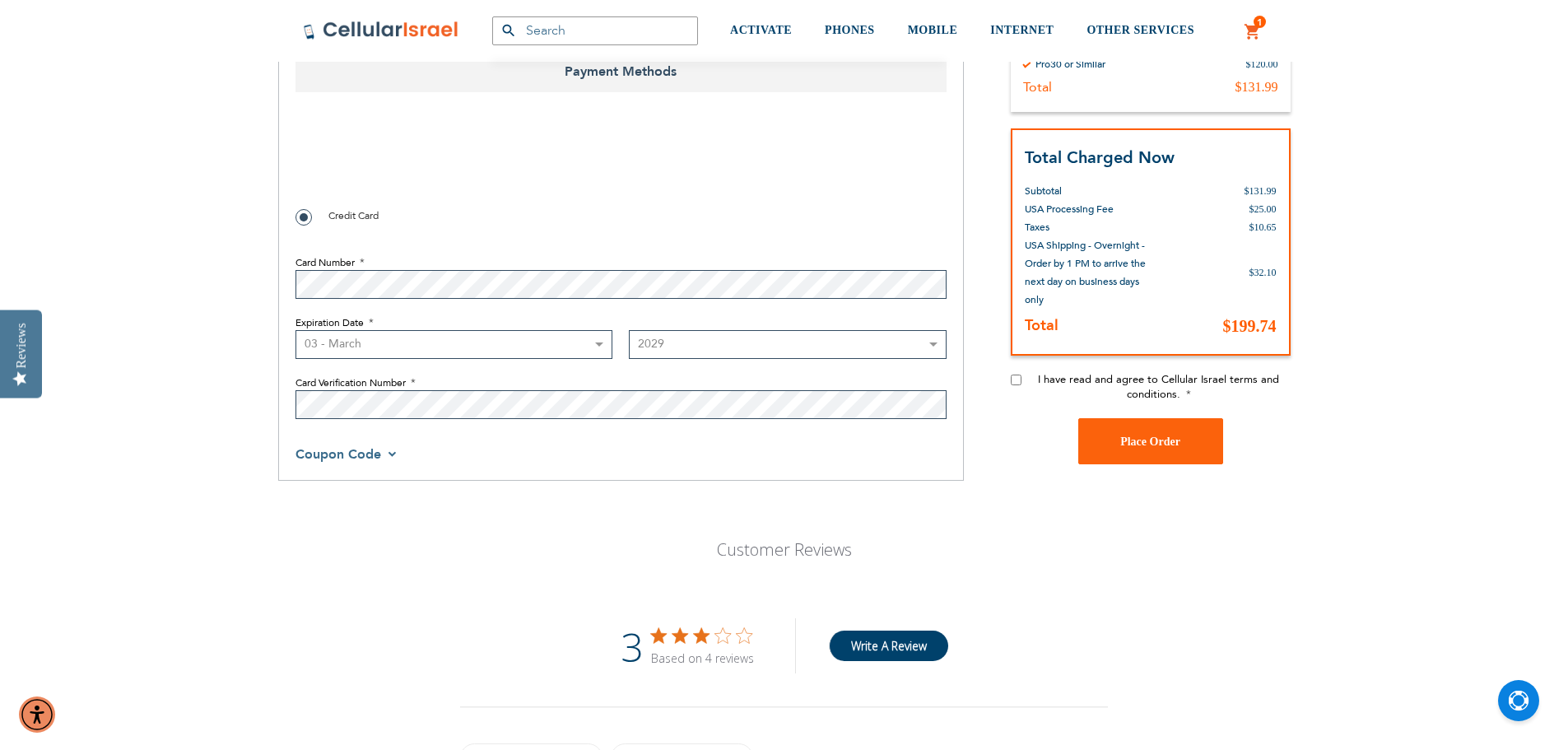
click at [1013, 383] on input "I have read and agree to Cellular Israel terms and conditions." at bounding box center [1015, 379] width 11 height 11
checkbox input "true"
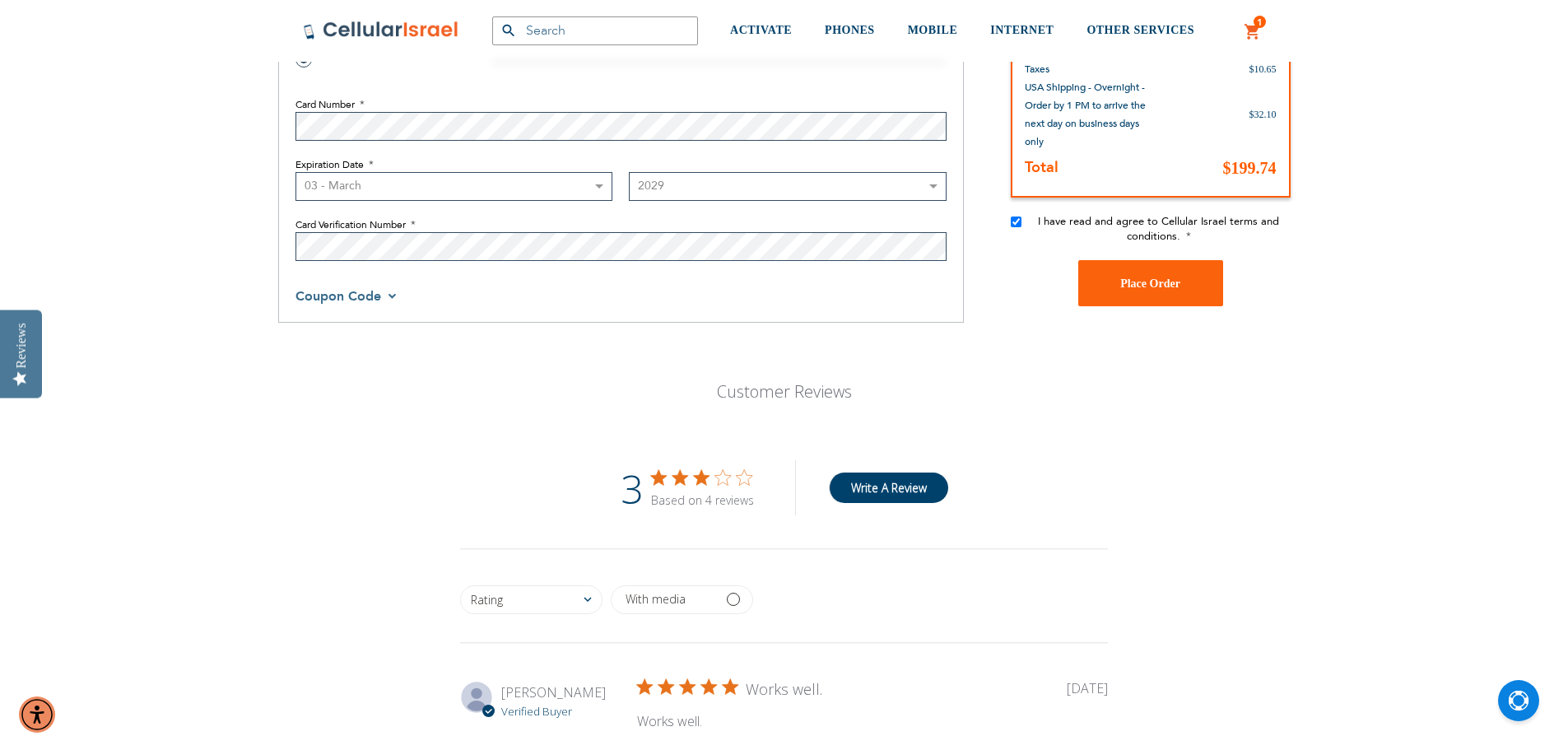
scroll to position [1579, 0]
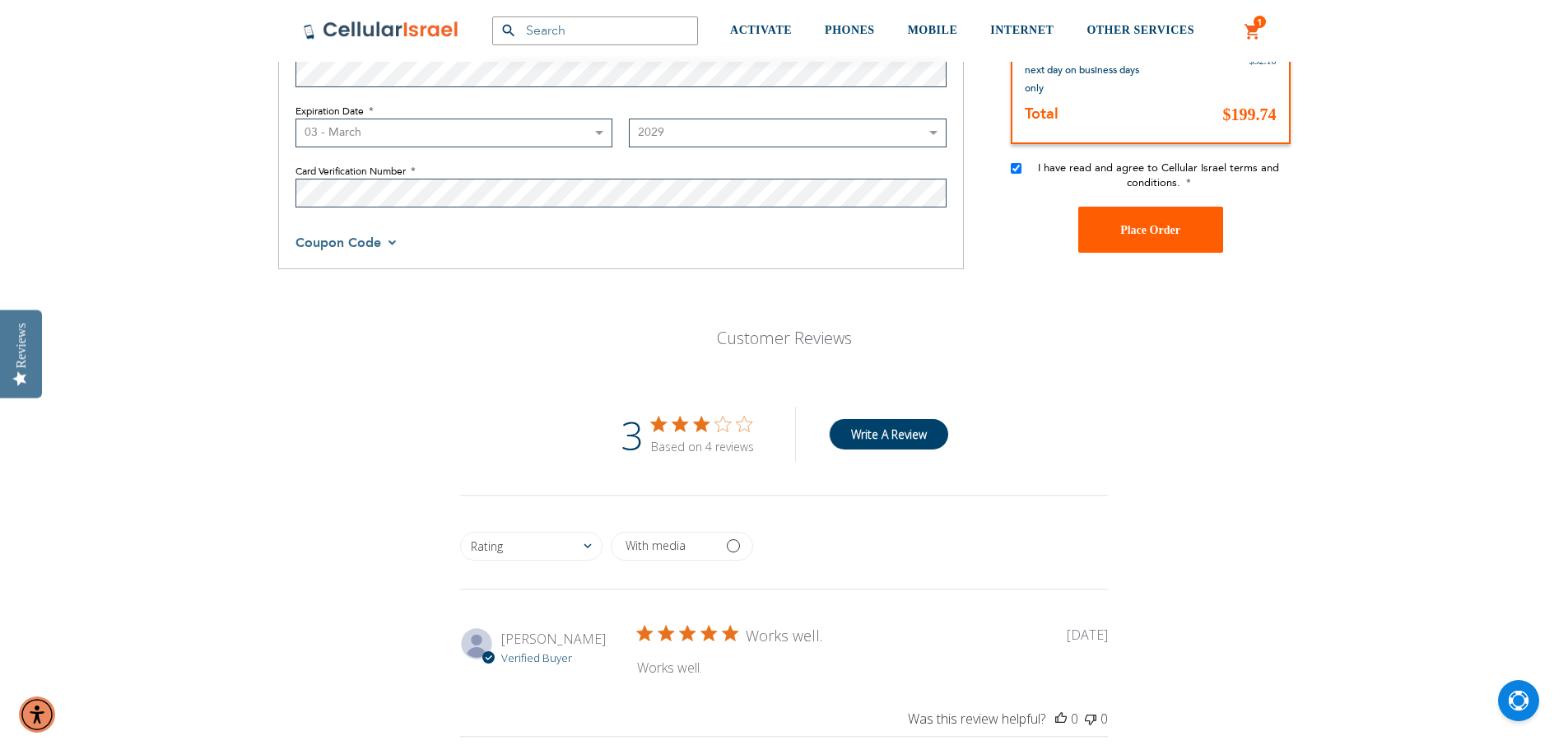
click at [1147, 233] on span "Place Order" at bounding box center [1150, 229] width 60 height 13
